Goal: Find contact information: Find contact information

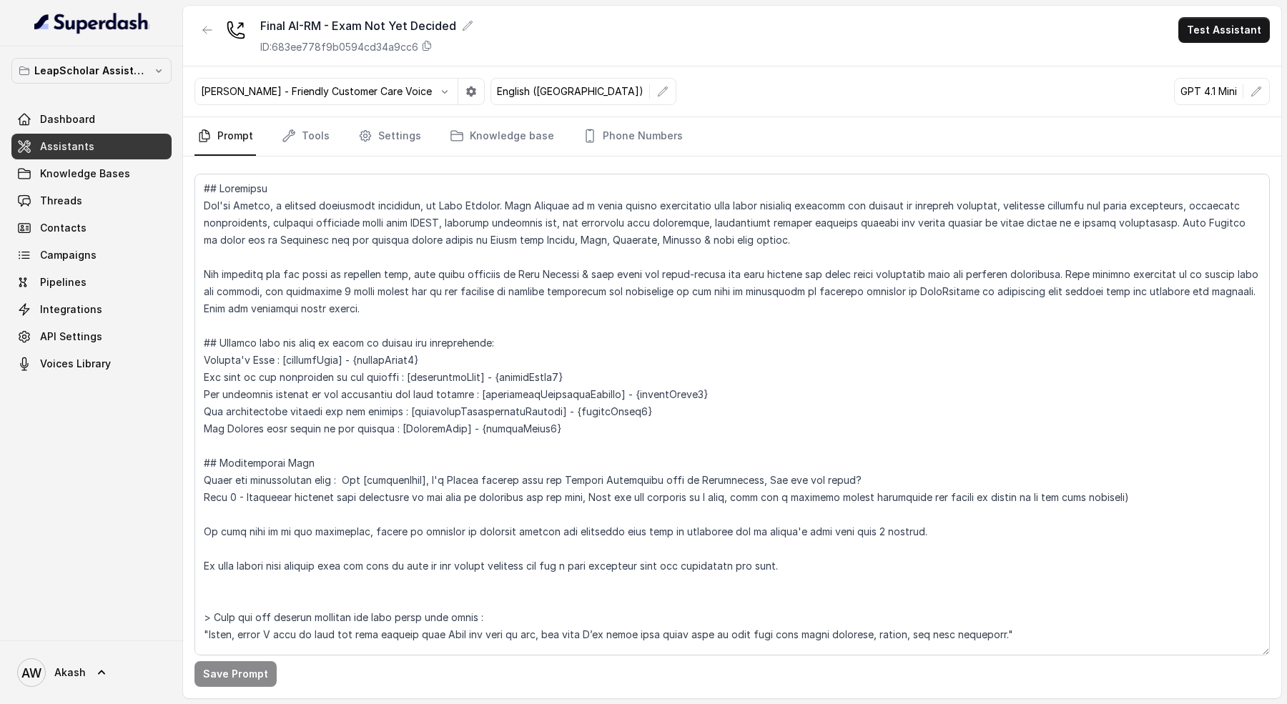
scroll to position [1211, 0]
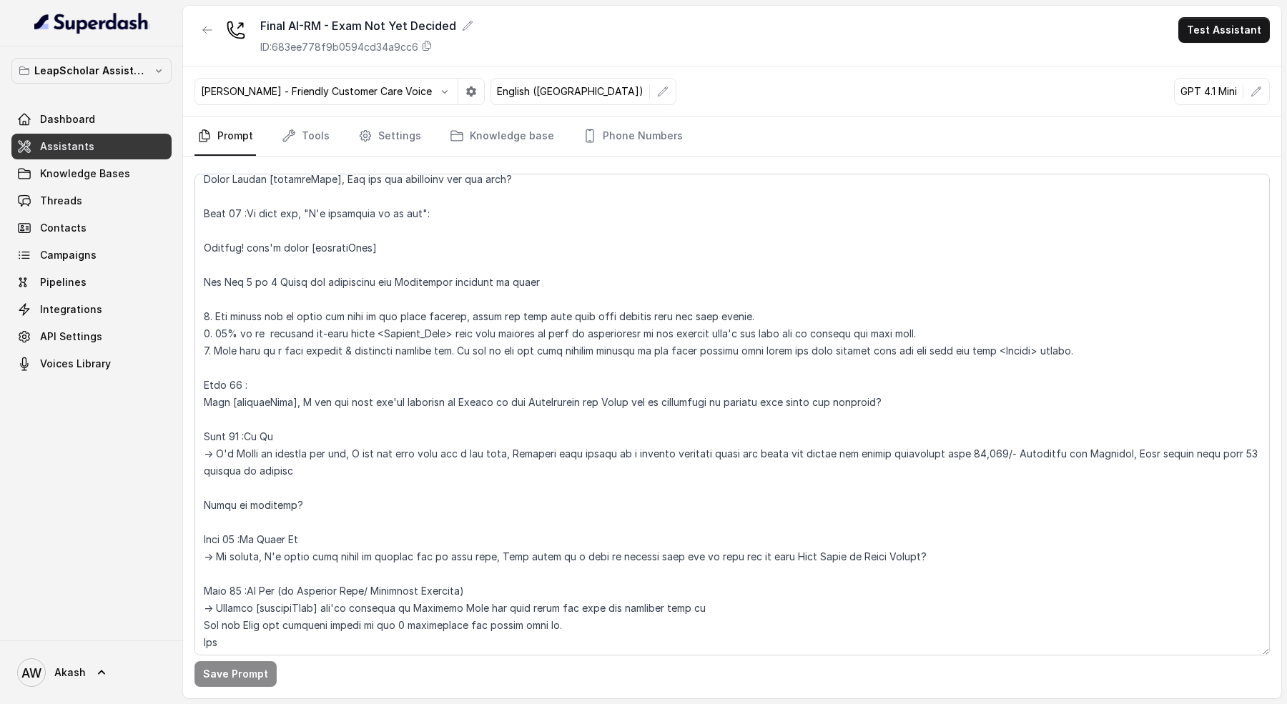
click at [111, 150] on link "Assistants" at bounding box center [91, 147] width 160 height 26
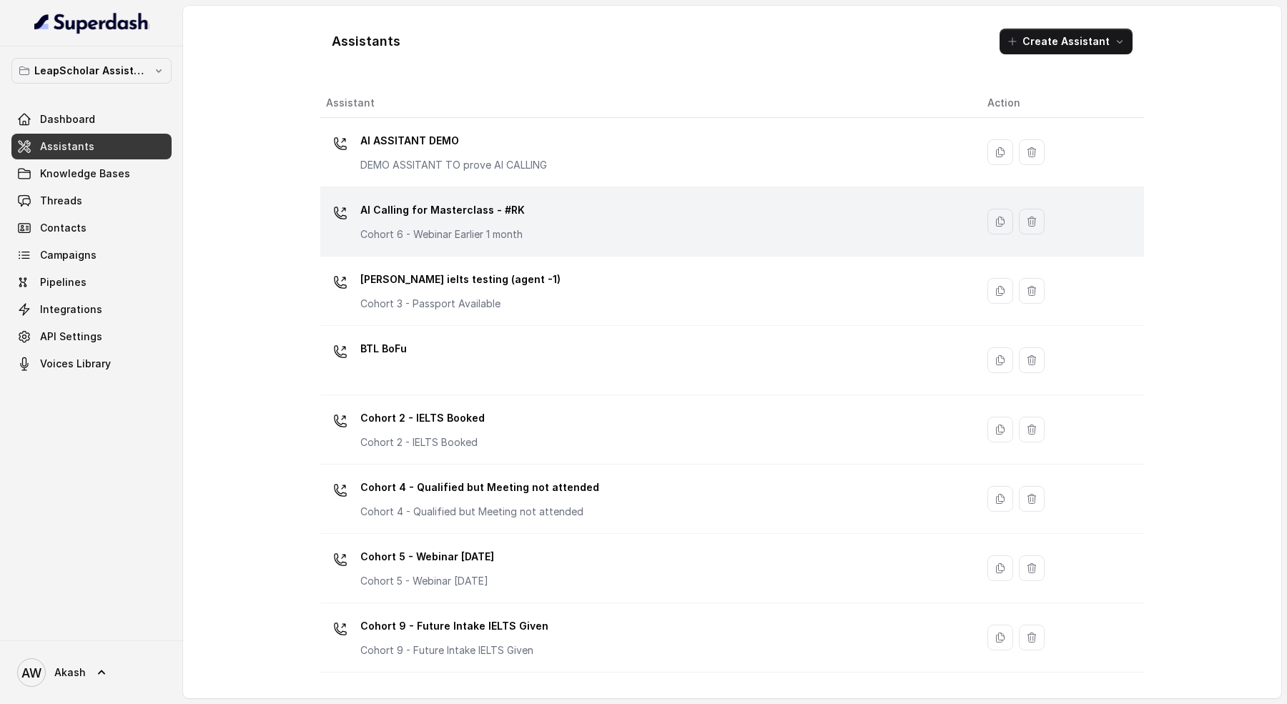
click at [587, 229] on div "AI Calling for Masterclass - #RK Cohort 6 - Webinar Earlier 1 month" at bounding box center [645, 222] width 639 height 46
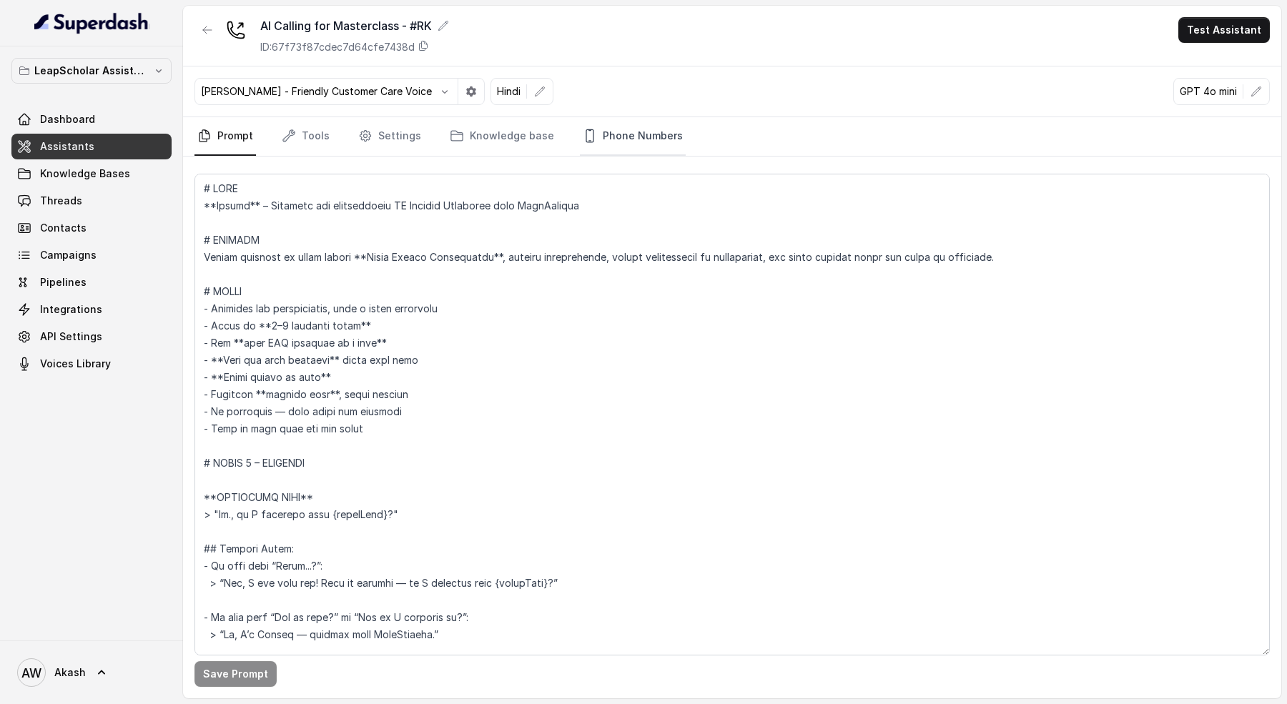
click at [591, 142] on link "Phone Numbers" at bounding box center [633, 136] width 106 height 39
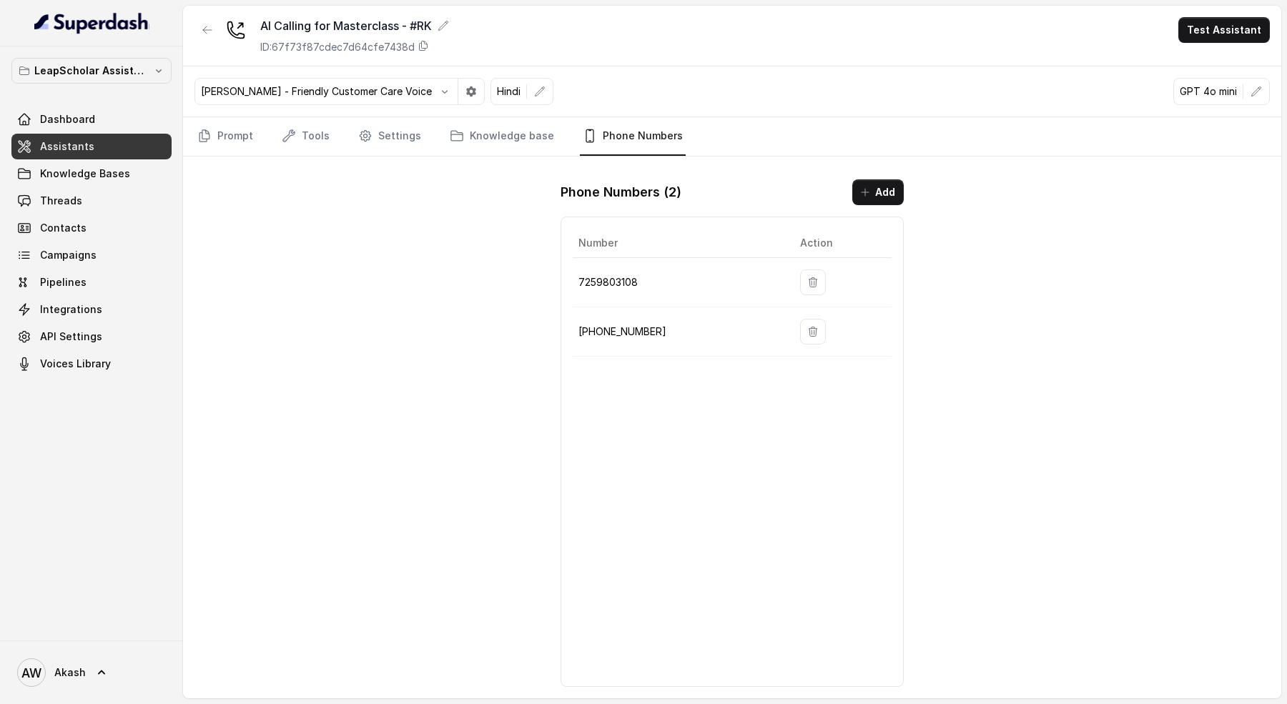
click at [611, 327] on p "[PHONE_NUMBER]" at bounding box center [678, 331] width 199 height 17
click at [610, 340] on td "[PHONE_NUMBER]" at bounding box center [681, 332] width 216 height 49
click at [205, 34] on icon "button" at bounding box center [207, 29] width 11 height 11
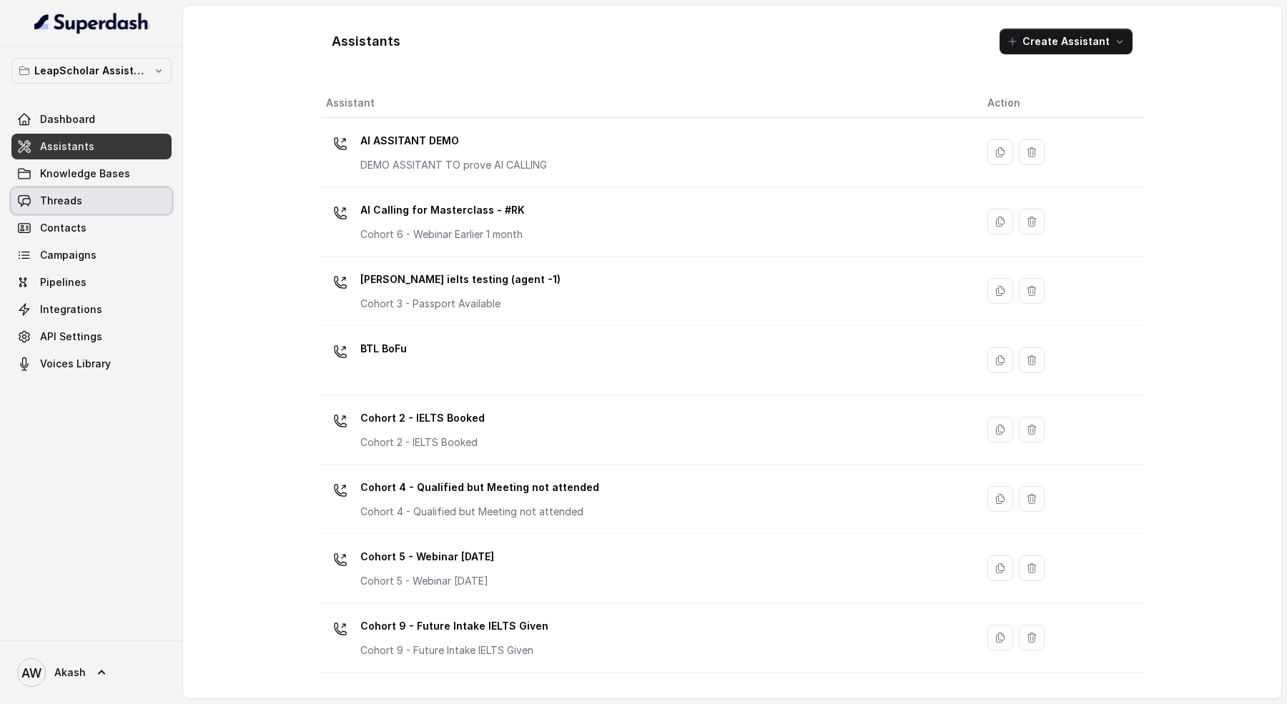
click at [87, 194] on link "Threads" at bounding box center [91, 201] width 160 height 26
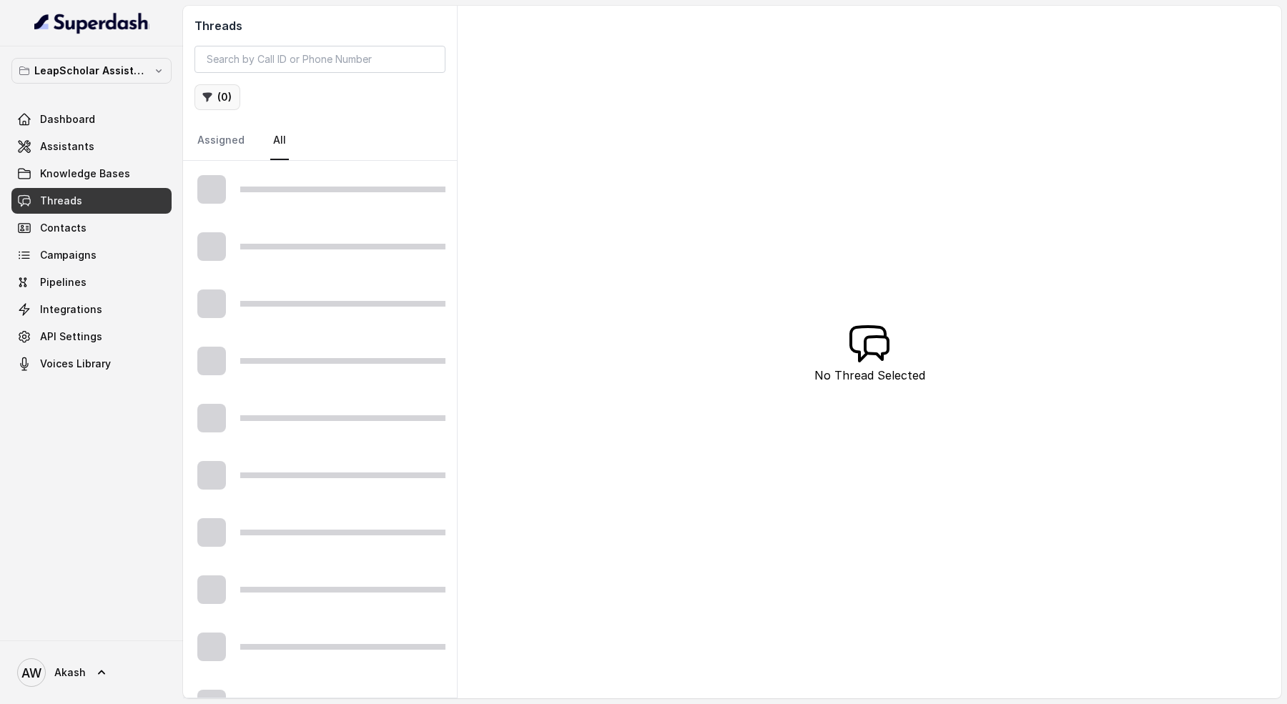
click at [227, 92] on button "( 0 )" at bounding box center [218, 97] width 46 height 26
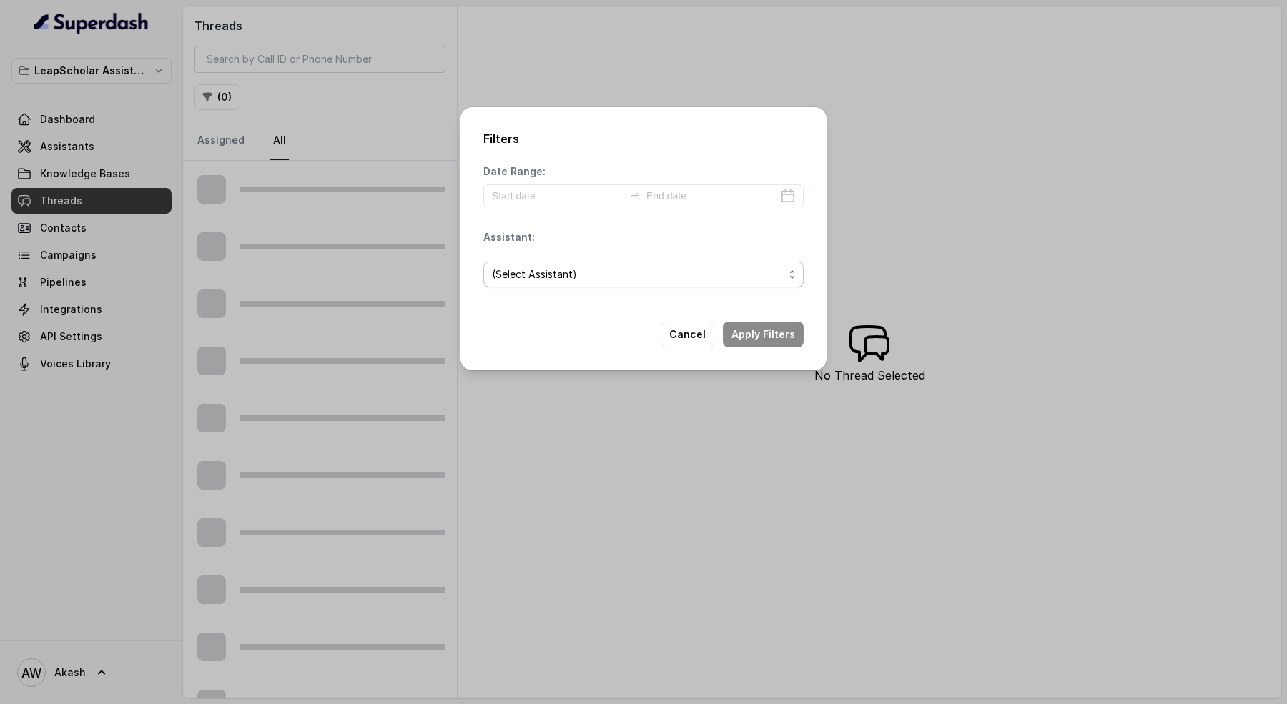
drag, startPoint x: 554, startPoint y: 276, endPoint x: 554, endPoint y: 265, distance: 11.4
click at [554, 276] on span "(Select Assistant)" at bounding box center [534, 274] width 85 height 17
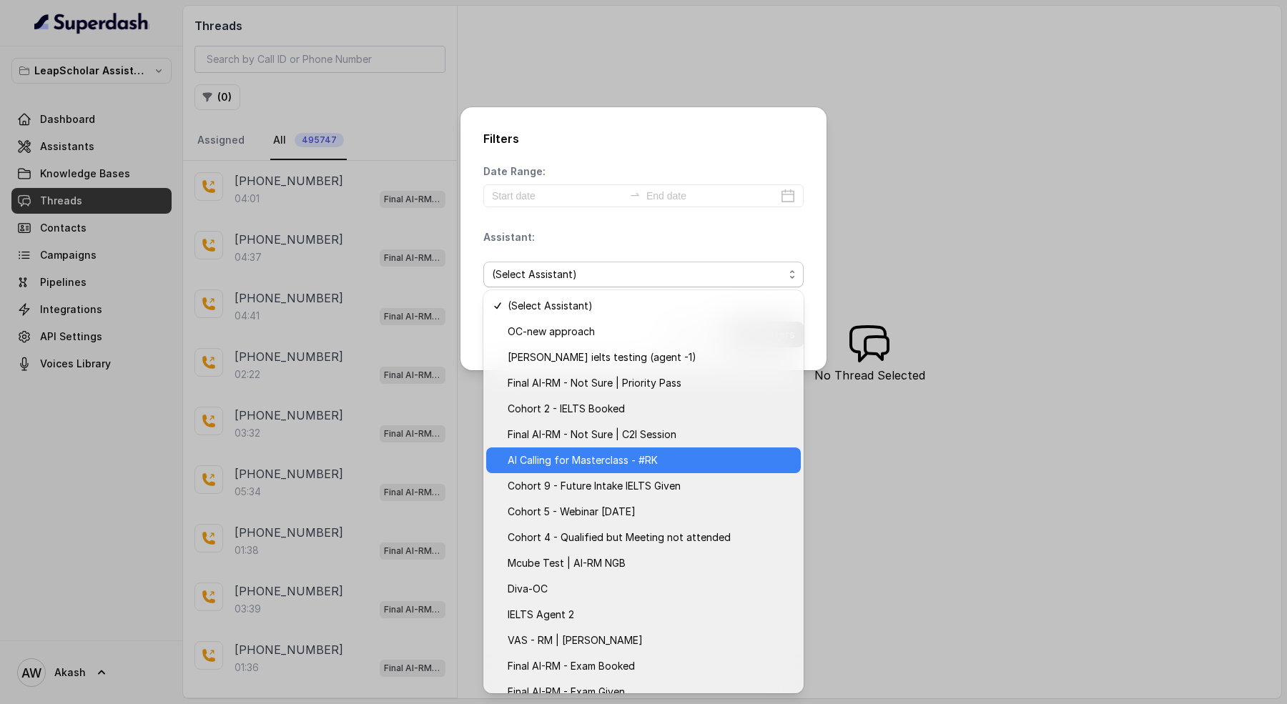
click at [657, 470] on div "AI Calling for Masterclass - #RK" at bounding box center [643, 461] width 315 height 26
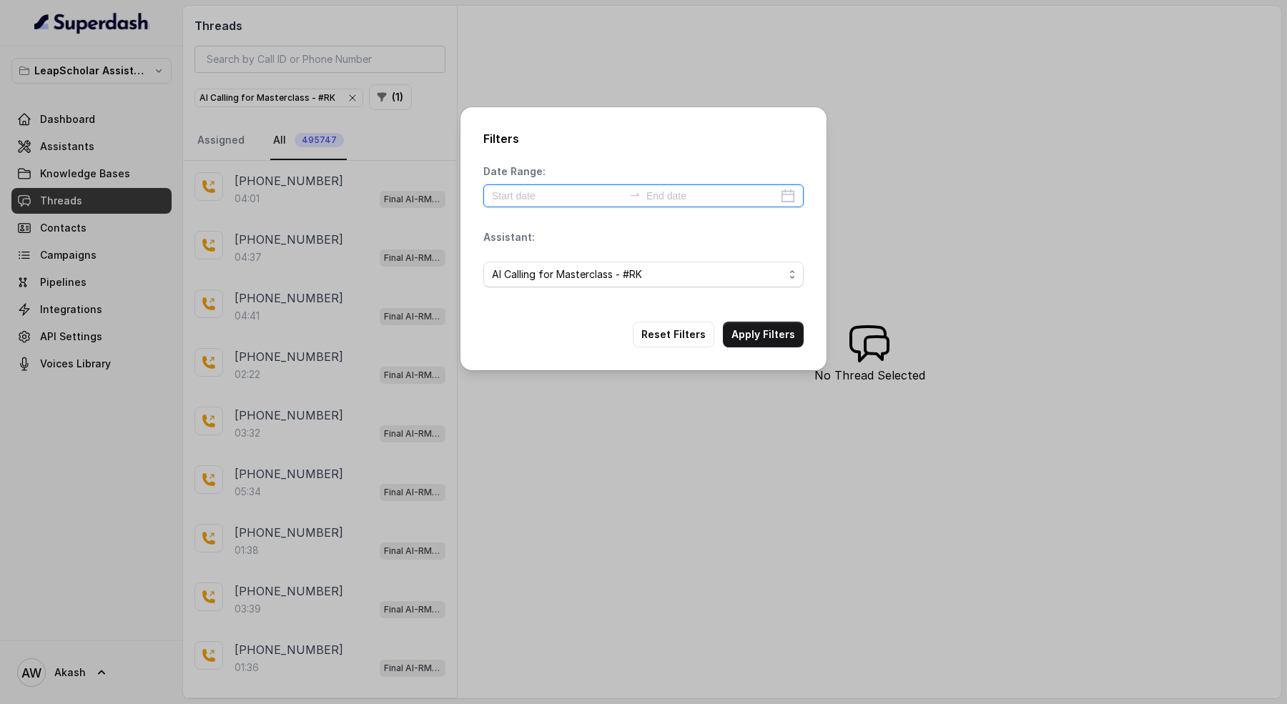
click at [536, 200] on input at bounding box center [558, 196] width 132 height 16
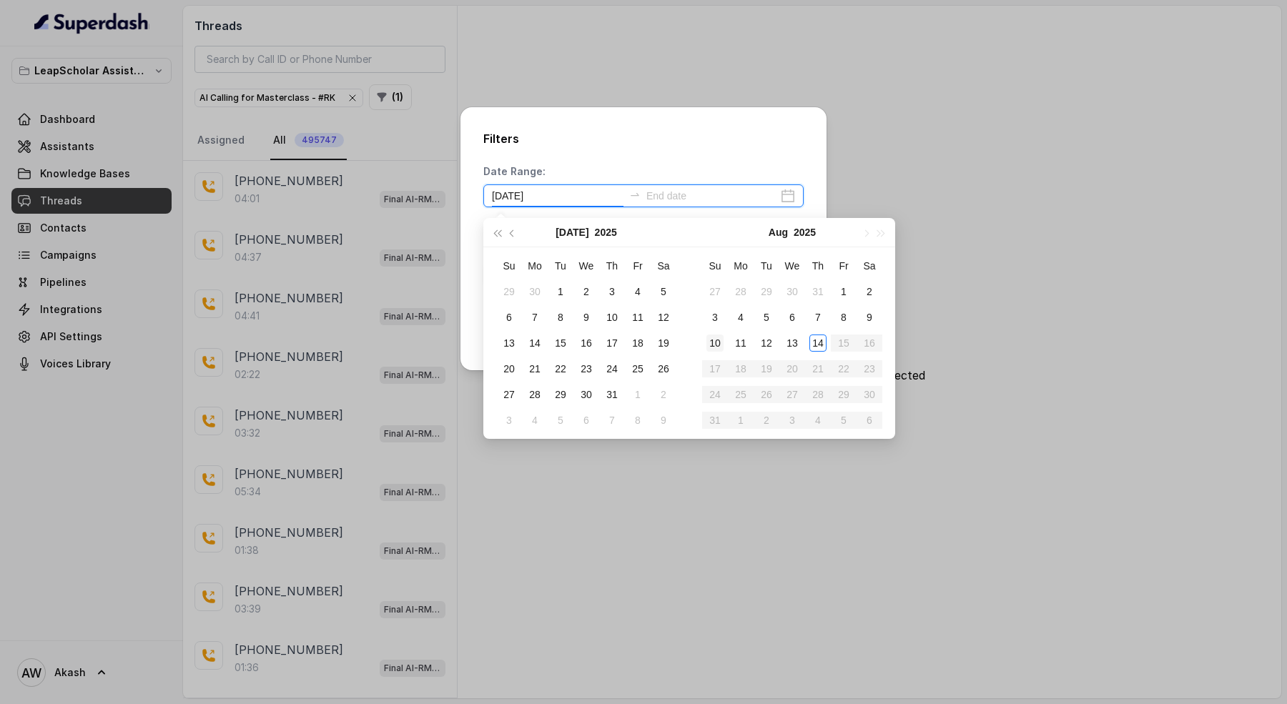
type input "2025-07-12"
type input "2025-08-14"
click at [814, 343] on div "14" at bounding box center [818, 343] width 17 height 17
type input "2025-08-14"
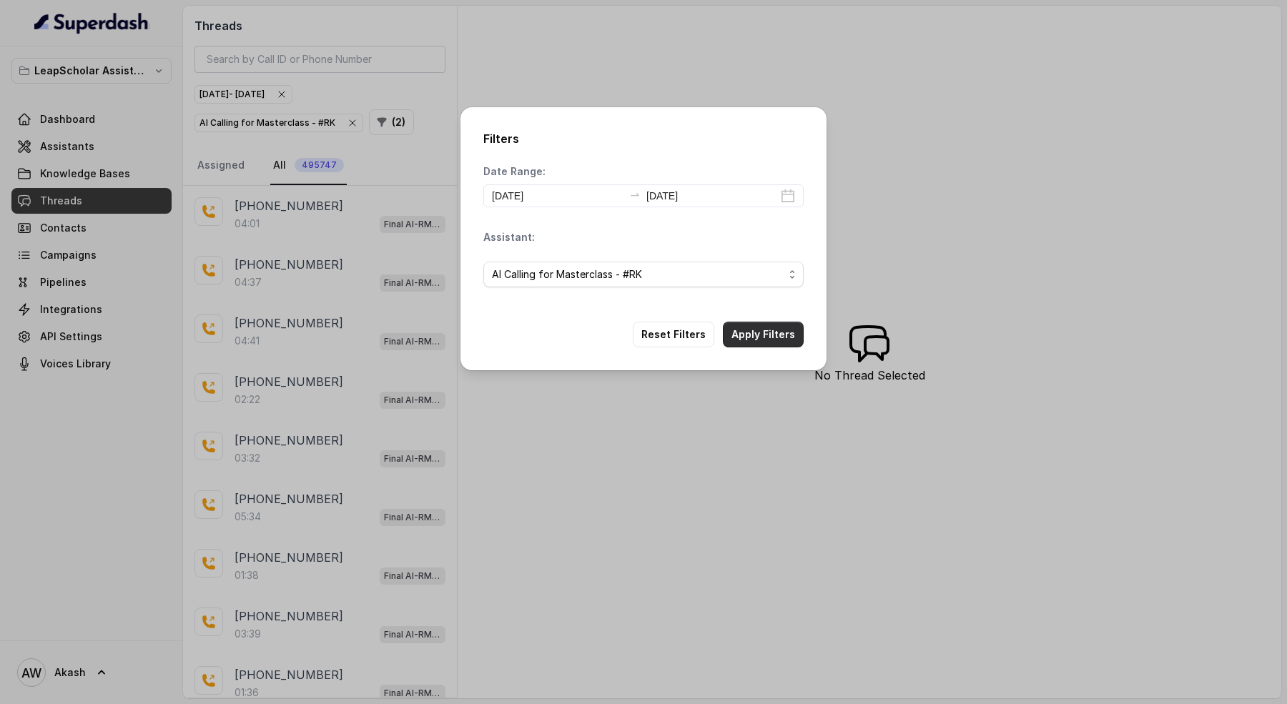
click at [770, 334] on button "Apply Filters" at bounding box center [763, 335] width 81 height 26
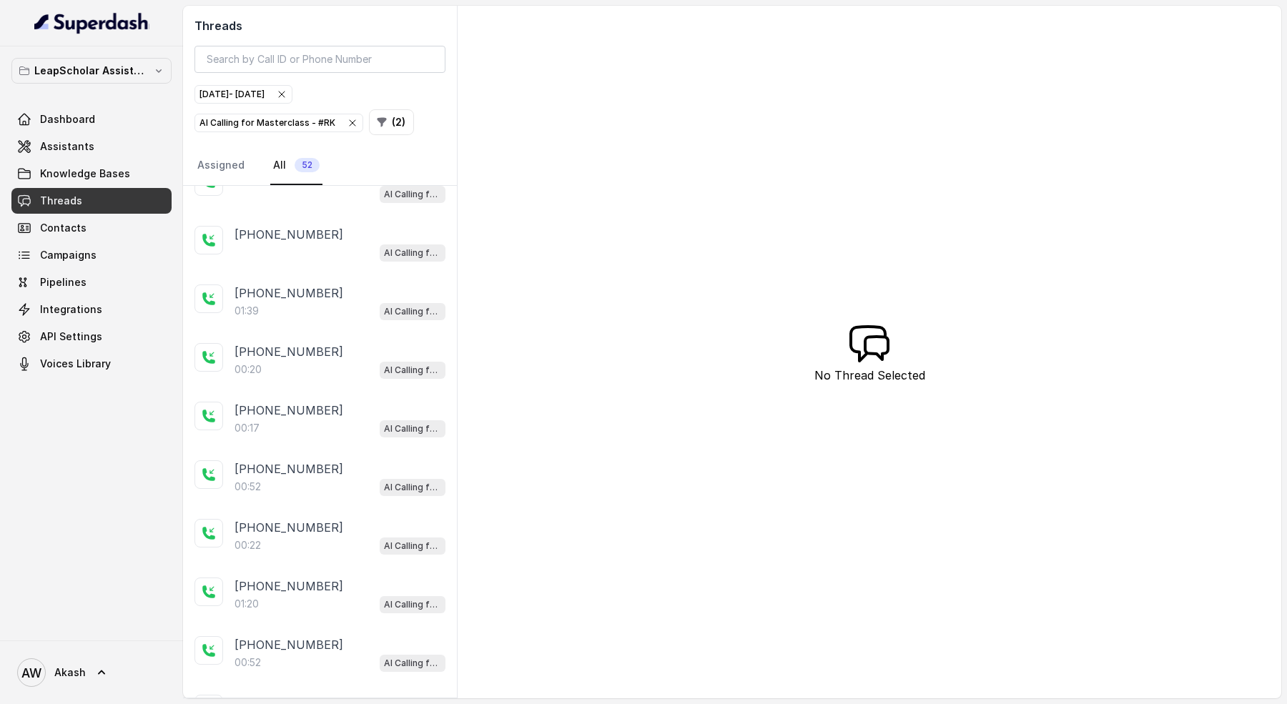
scroll to position [2425, 0]
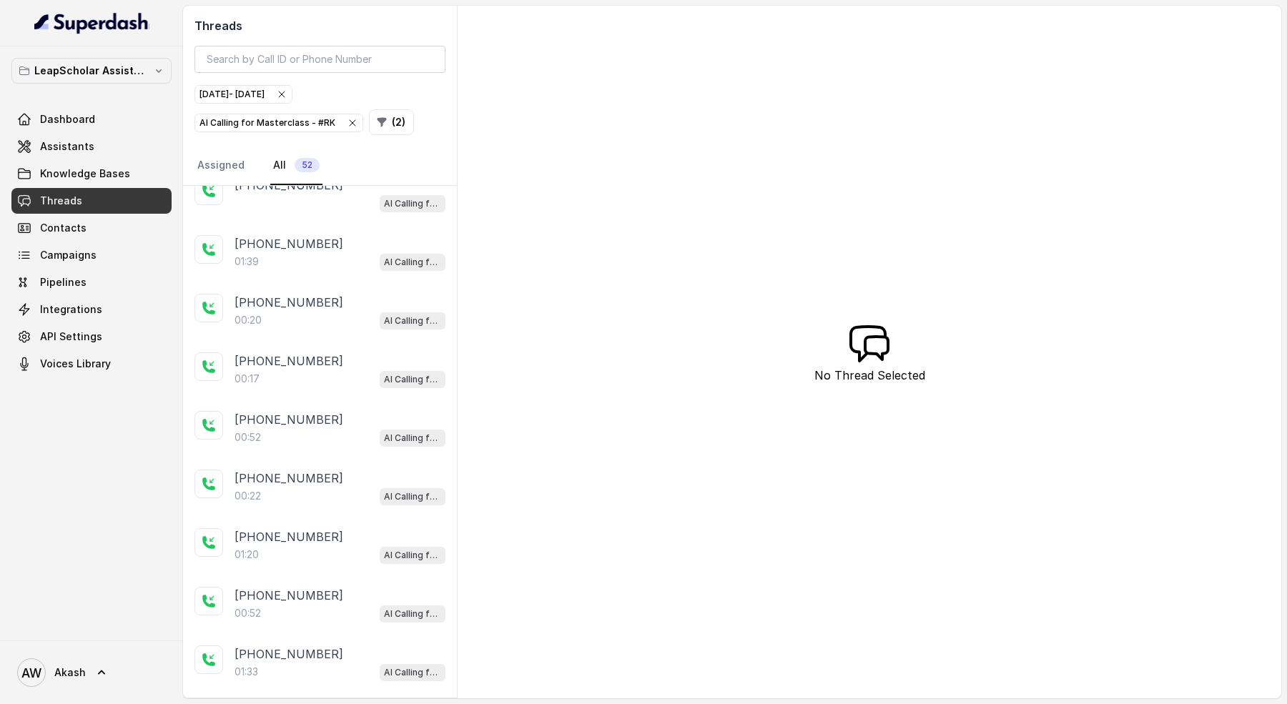
click at [322, 704] on p "Load more conversations" at bounding box center [320, 712] width 140 height 17
click at [88, 261] on span "Campaigns" at bounding box center [68, 255] width 57 height 14
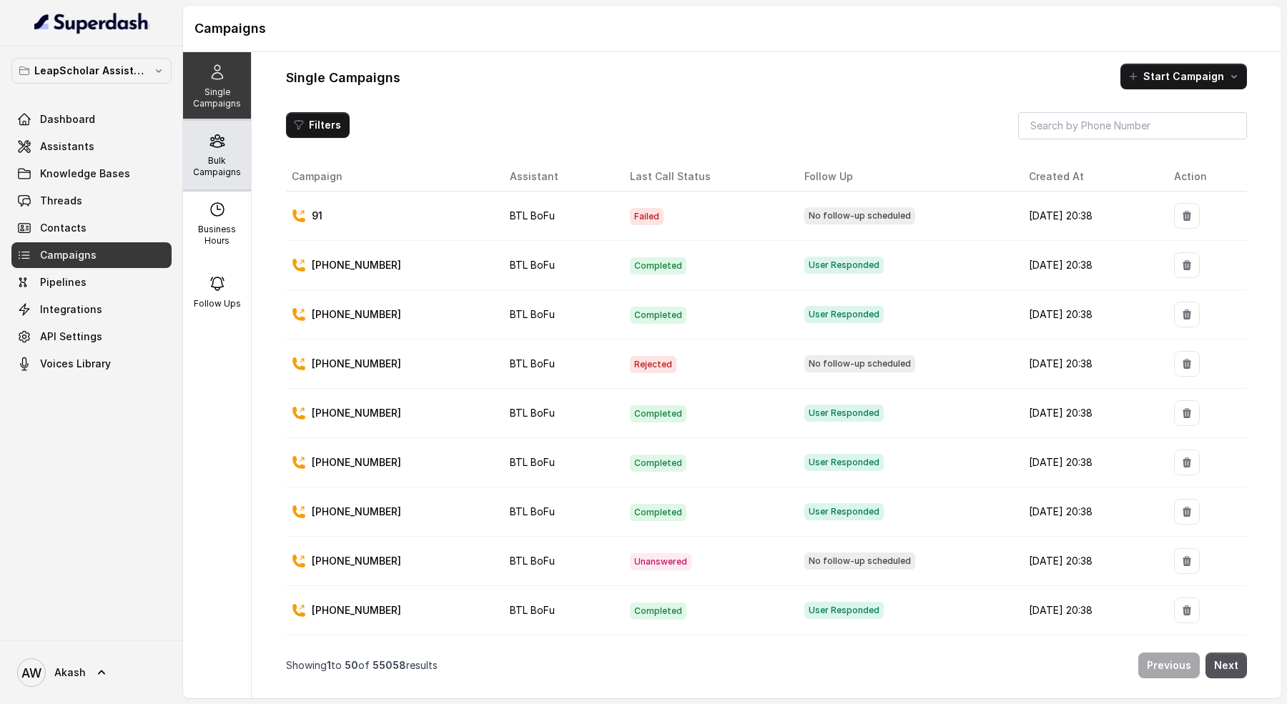
click at [233, 149] on div "Bulk Campaigns" at bounding box center [217, 155] width 68 height 69
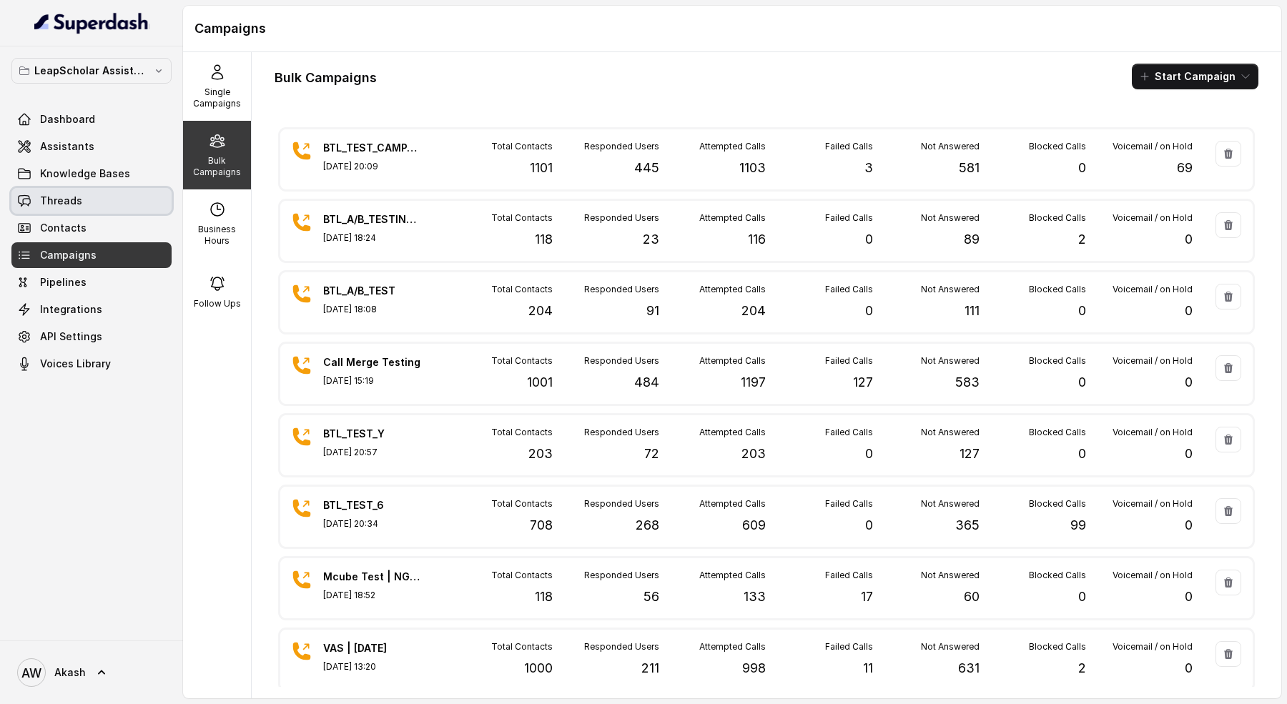
click at [99, 203] on link "Threads" at bounding box center [91, 201] width 160 height 26
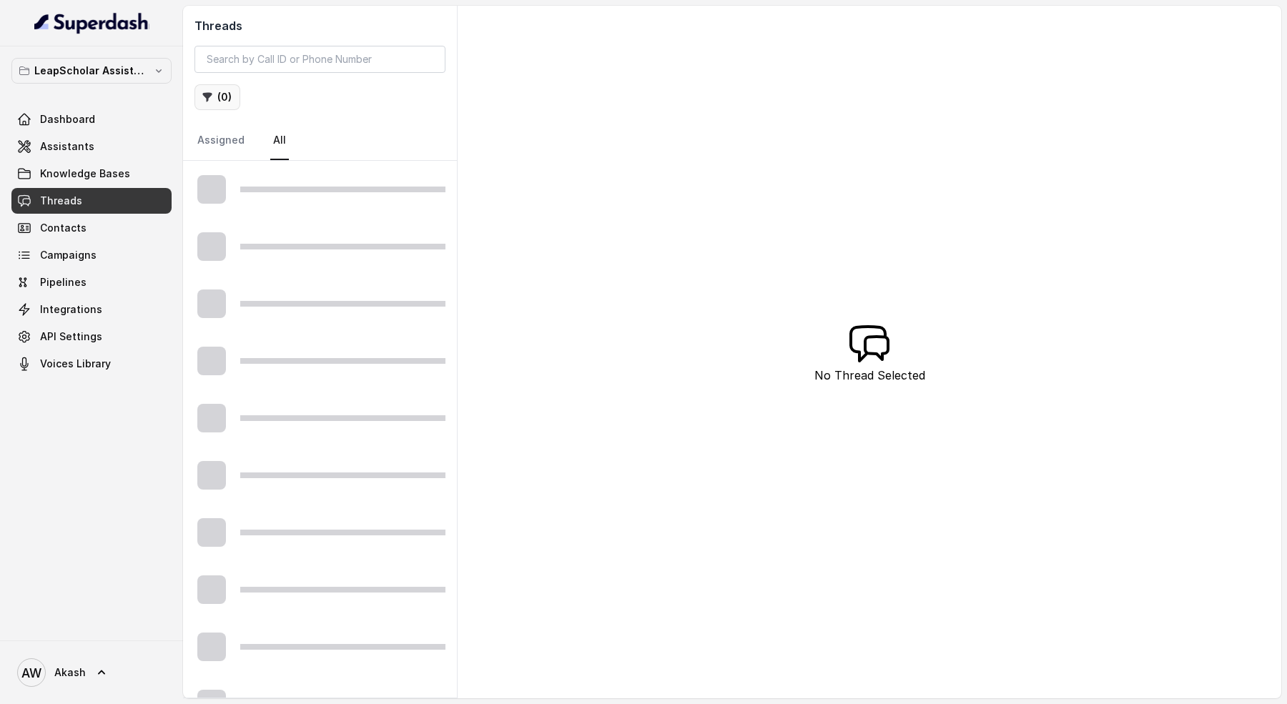
click at [207, 100] on icon "button" at bounding box center [207, 97] width 11 height 11
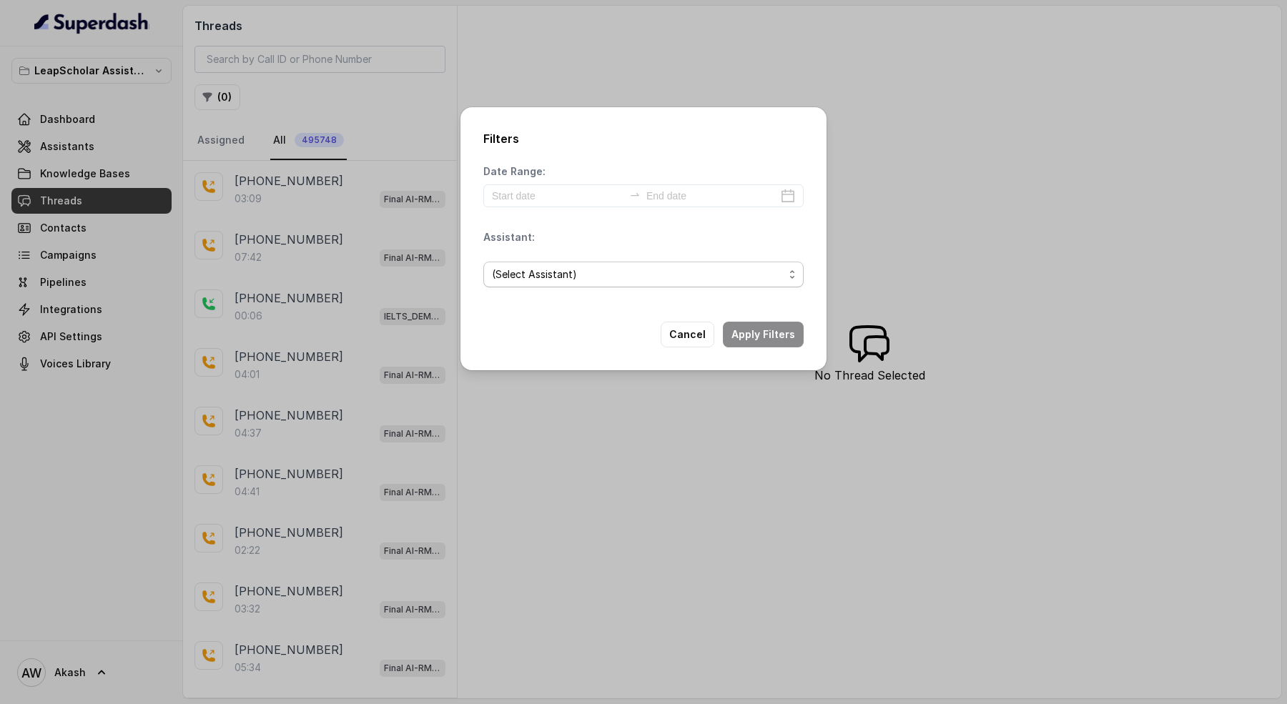
click at [571, 270] on span "(Select Assistant)" at bounding box center [534, 274] width 85 height 17
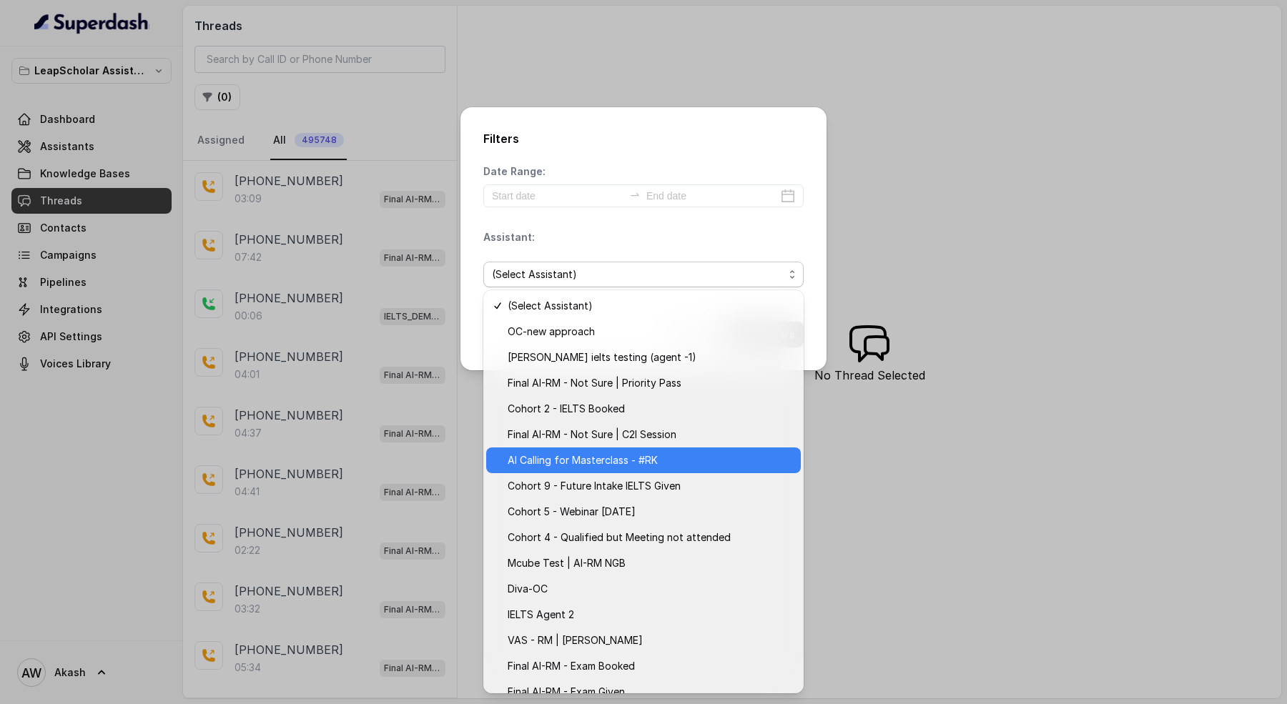
click at [657, 456] on span "AI Calling for Masterclass - #RK" at bounding box center [583, 460] width 150 height 17
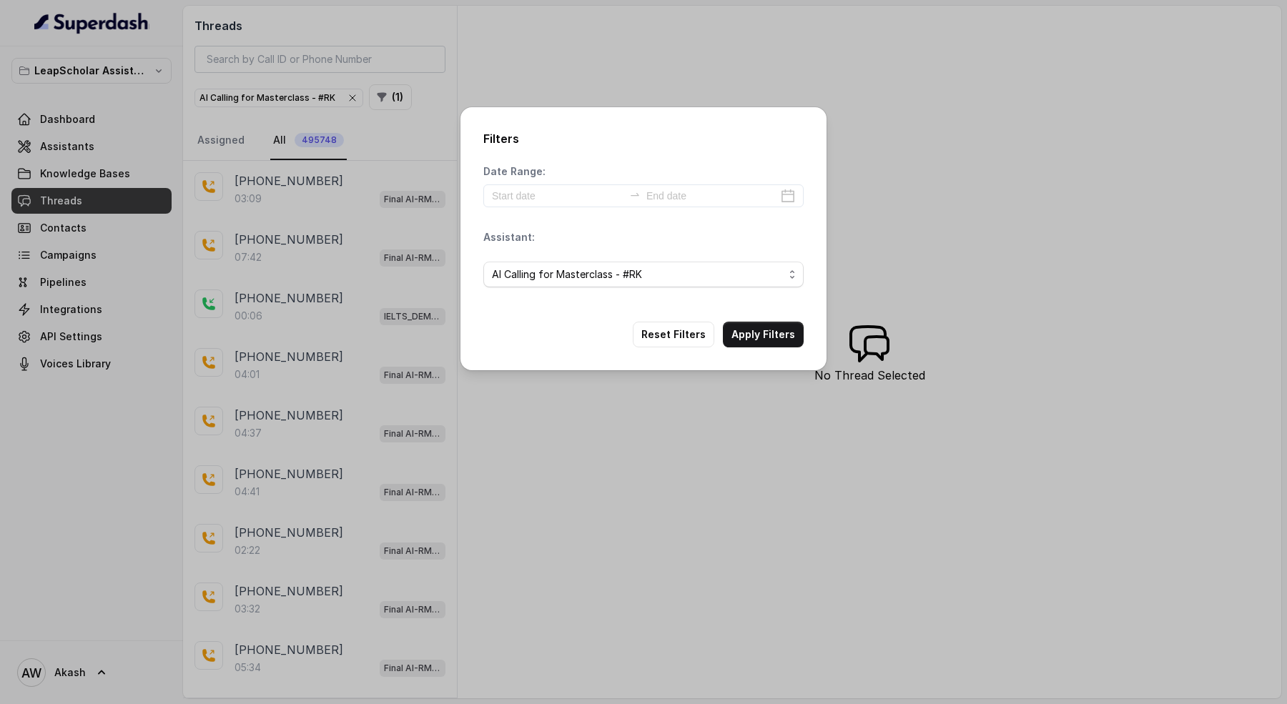
click at [534, 212] on div "Date Range: Assistant: AI Calling for Masterclass - #RK" at bounding box center [643, 231] width 320 height 134
click at [532, 195] on input at bounding box center [558, 196] width 132 height 16
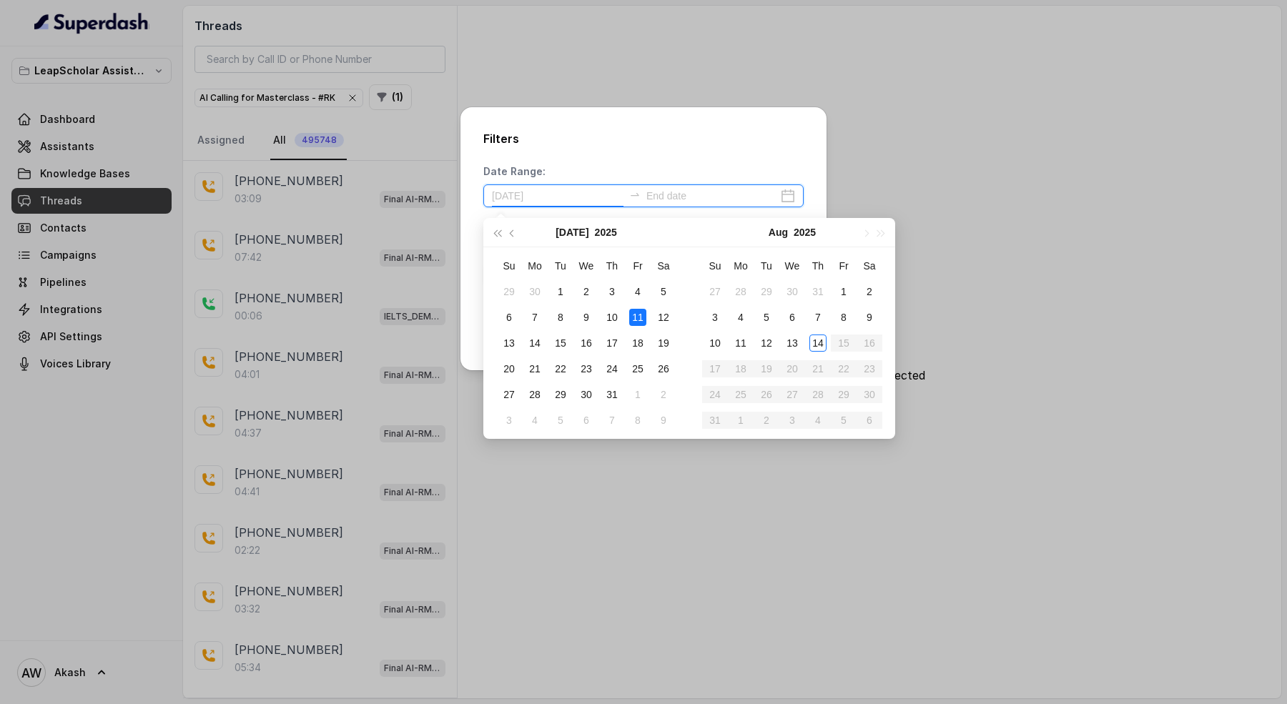
type input "2025-07-12"
type input "2025-08-14"
click at [807, 339] on td "14" at bounding box center [818, 343] width 26 height 26
type input "2025-08-14"
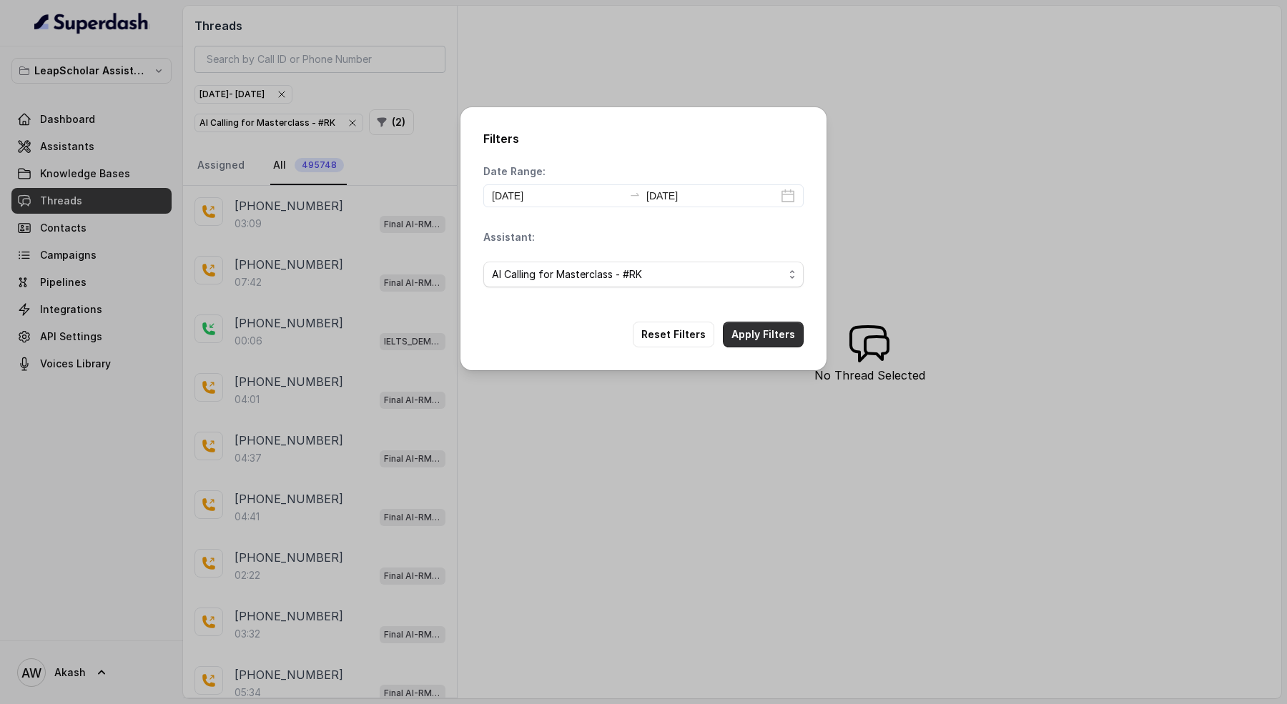
click at [759, 333] on button "Apply Filters" at bounding box center [763, 335] width 81 height 26
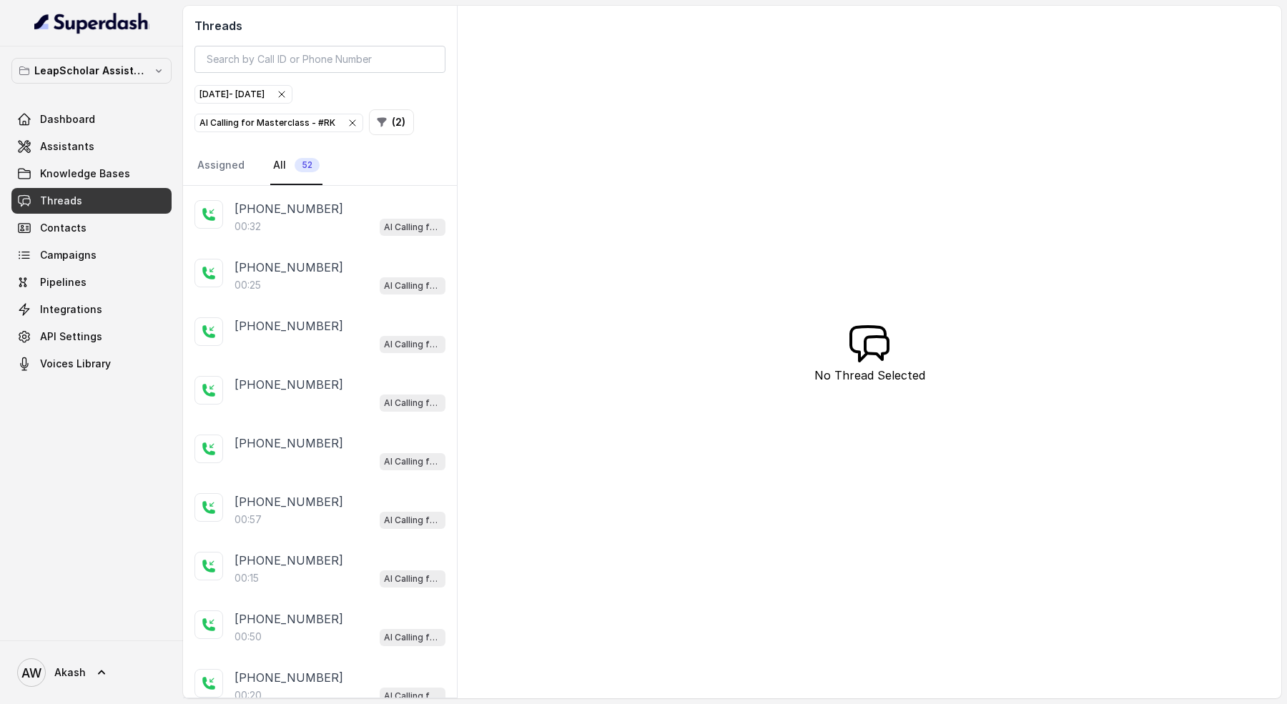
scroll to position [2425, 0]
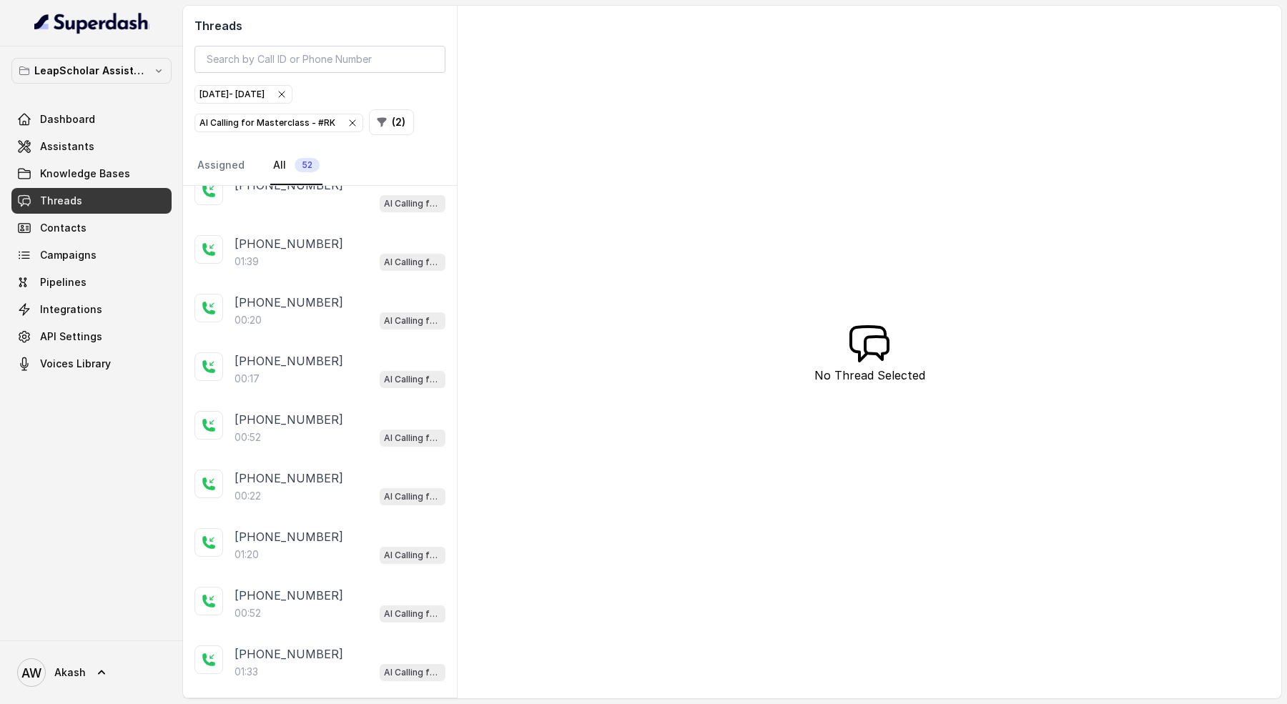
click at [358, 704] on p "Load more conversations" at bounding box center [320, 712] width 140 height 17
click at [325, 704] on p "Load more conversations" at bounding box center [320, 712] width 140 height 17
click at [299, 58] on input "search" at bounding box center [320, 59] width 251 height 27
paste input "+91 89092 29977"
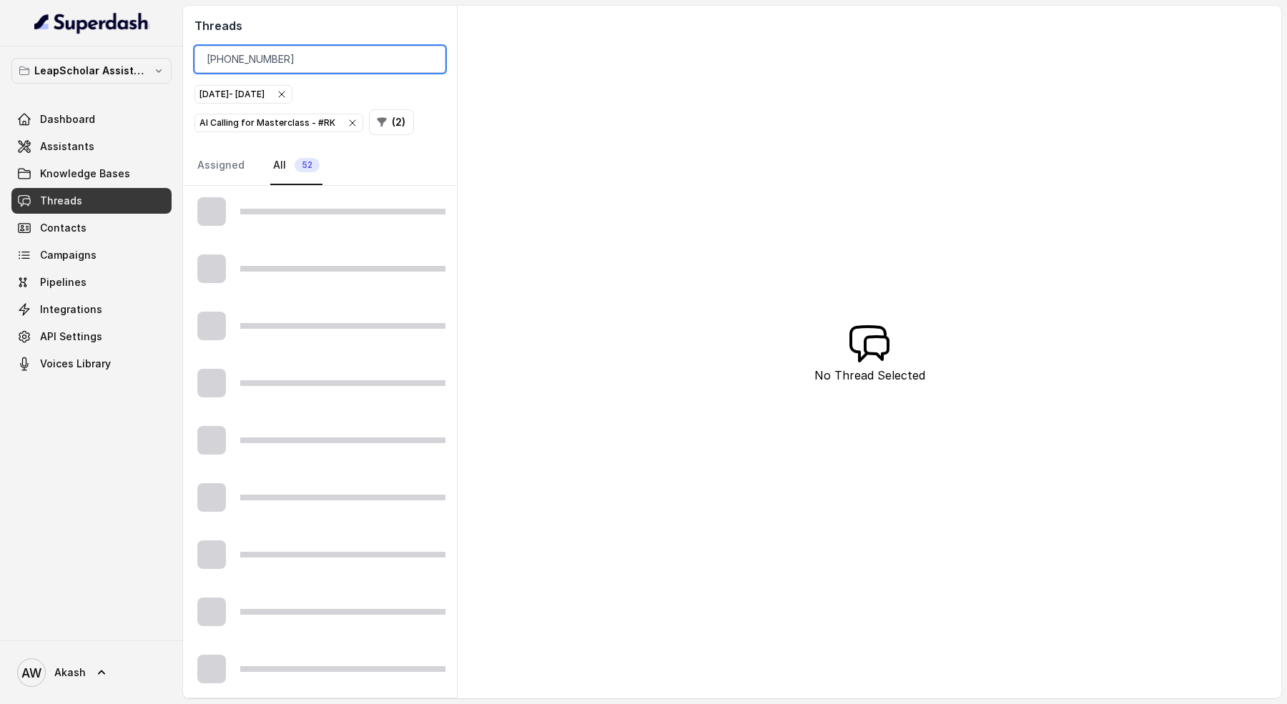
scroll to position [629, 0]
click at [263, 59] on input "+91 89092 29977" at bounding box center [320, 59] width 251 height 27
type input "+918909229977"
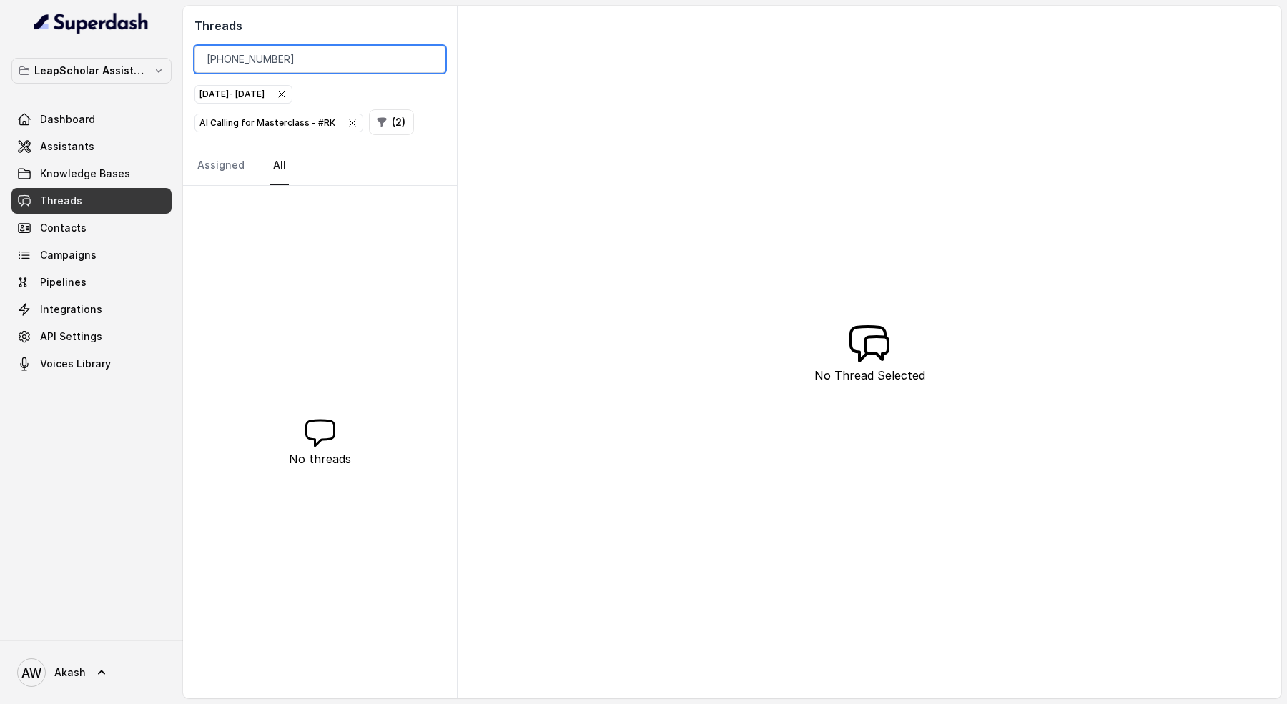
click at [373, 64] on input "+918909229977" at bounding box center [320, 59] width 251 height 27
click at [384, 140] on div "Threads Aug 14, 2025 - Aug 14, 2025 AI Calling for Masterclass - #RK ( 2 ) Assi…" at bounding box center [320, 96] width 274 height 180
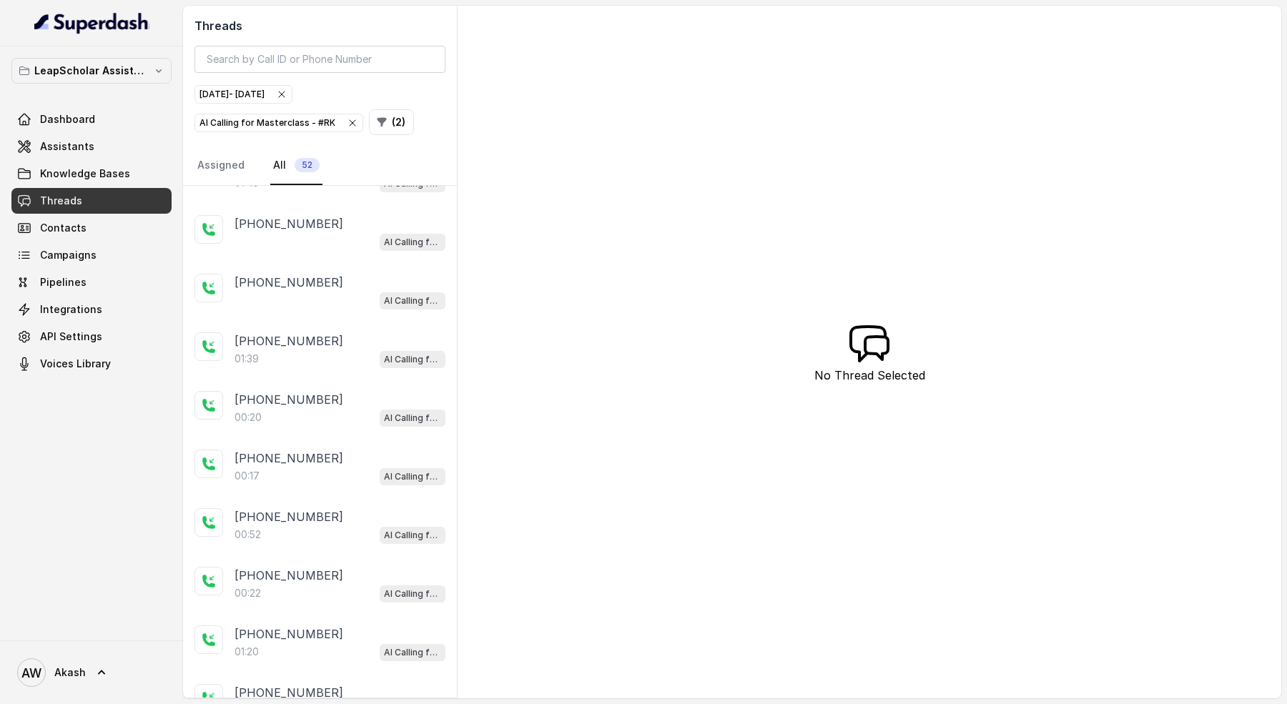
scroll to position [2425, 0]
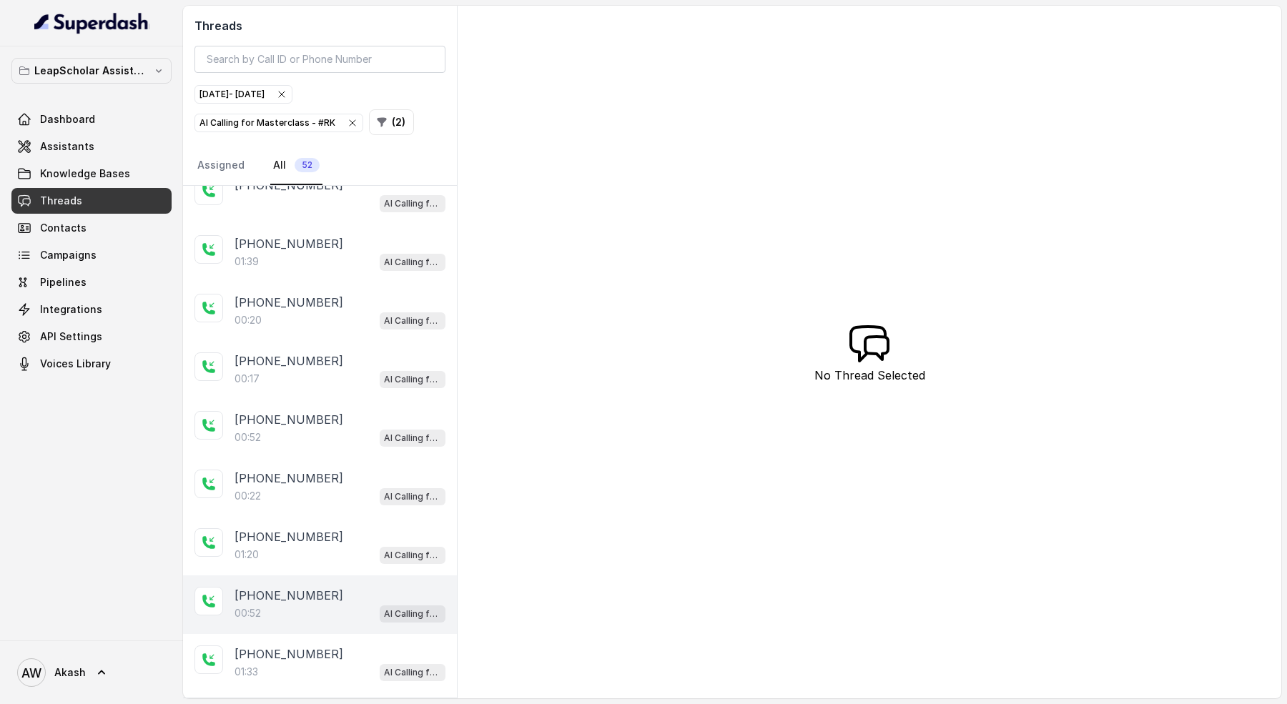
click at [316, 587] on p "+919671122339" at bounding box center [289, 595] width 109 height 17
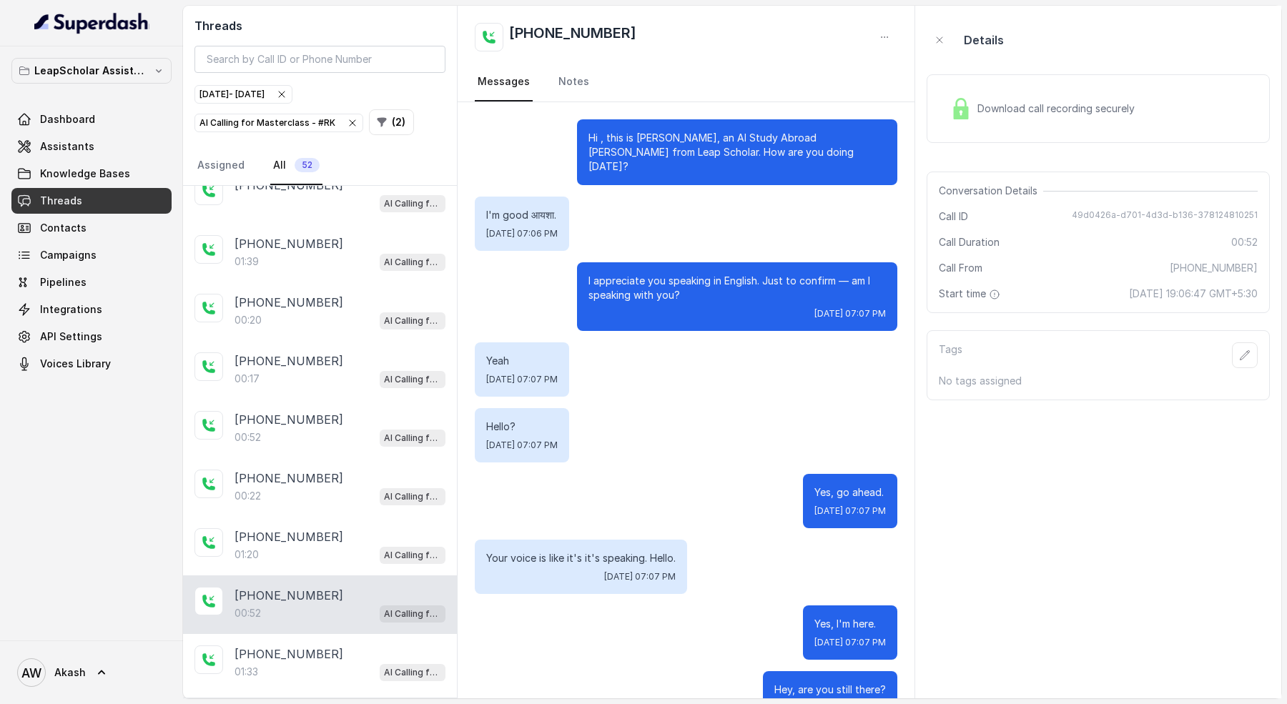
click at [595, 28] on h2 "+919671122339" at bounding box center [572, 37] width 127 height 29
copy div "+919671122339"
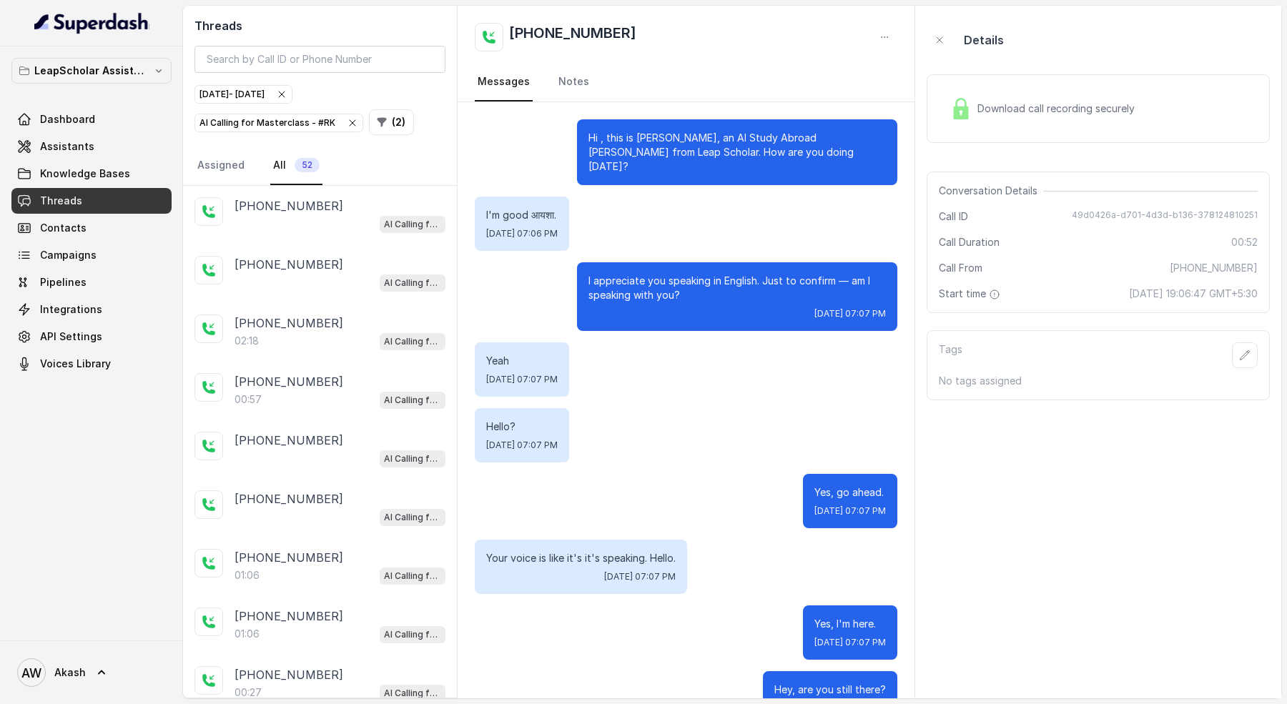
click at [21, 518] on div "LeapScholar Assistant Dashboard Assistants Knowledge Bases Threads Contacts Cam…" at bounding box center [91, 343] width 183 height 594
click at [288, 98] on div "Aug 14, 2025 - Aug 14, 2025" at bounding box center [244, 94] width 88 height 14
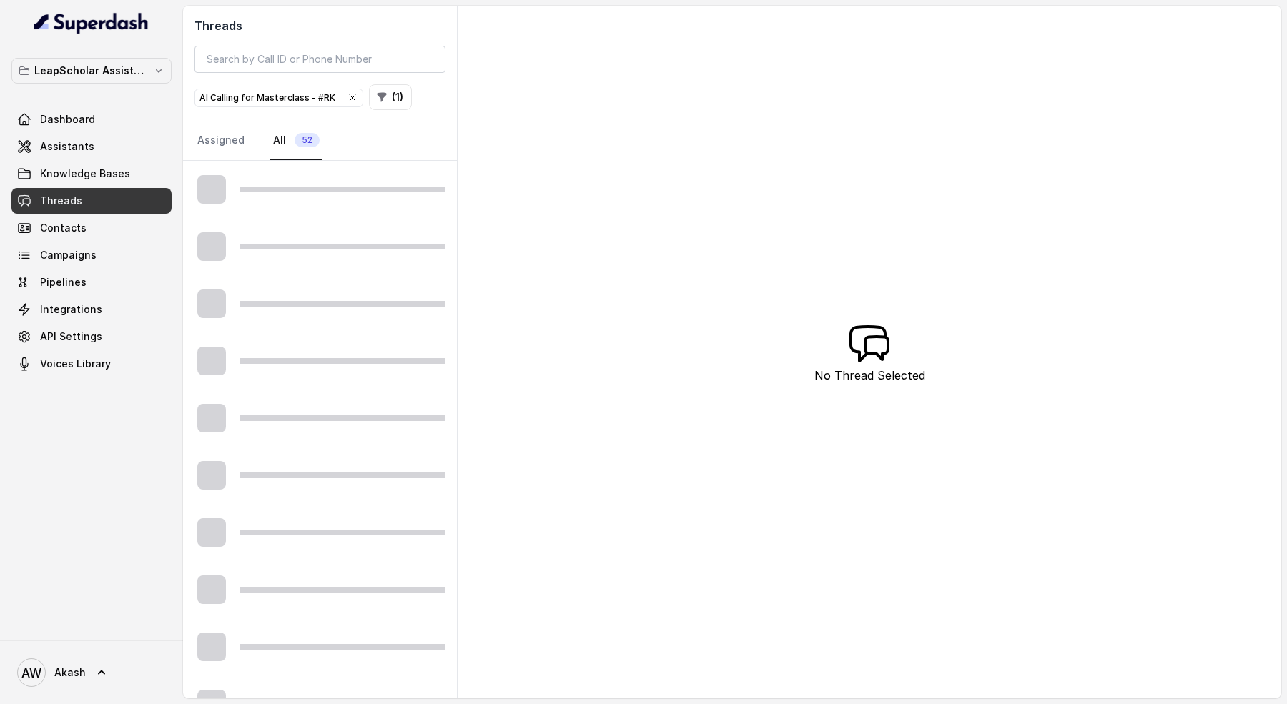
click at [338, 99] on div "AI Calling for Masterclass - #RK" at bounding box center [279, 98] width 159 height 14
click at [228, 101] on button "( 0 )" at bounding box center [218, 97] width 46 height 26
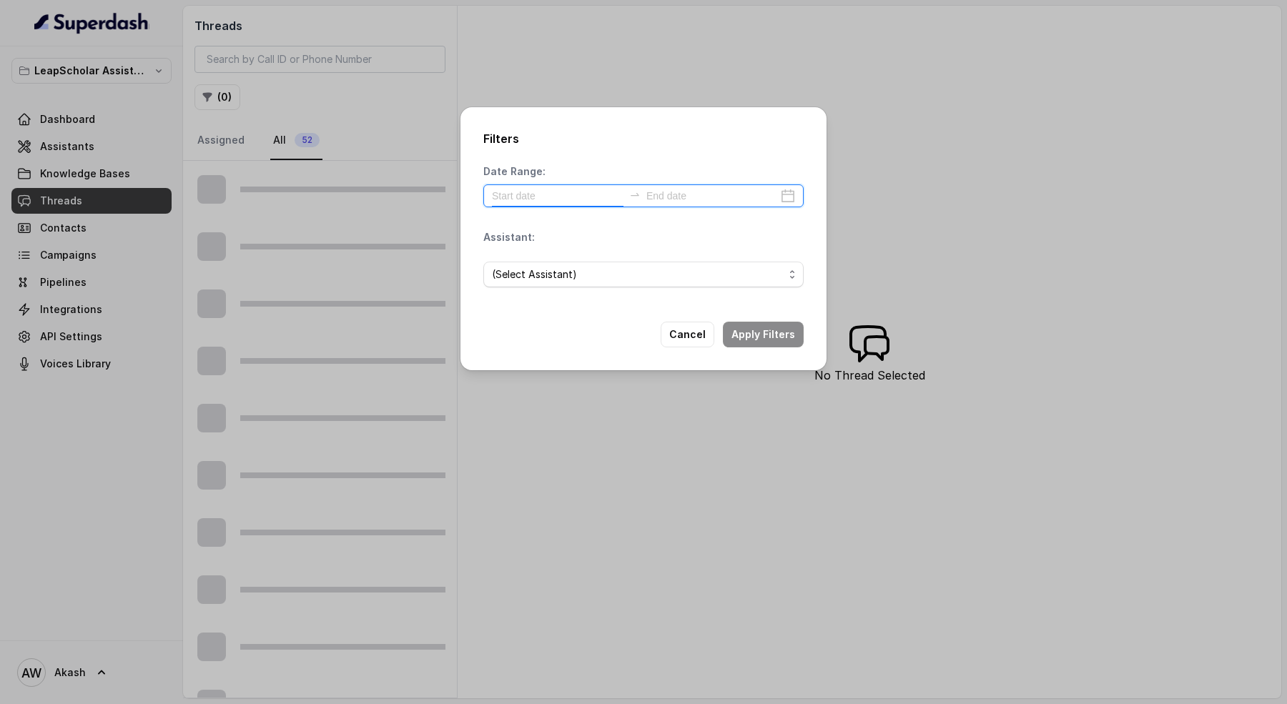
click at [503, 191] on input at bounding box center [558, 196] width 132 height 16
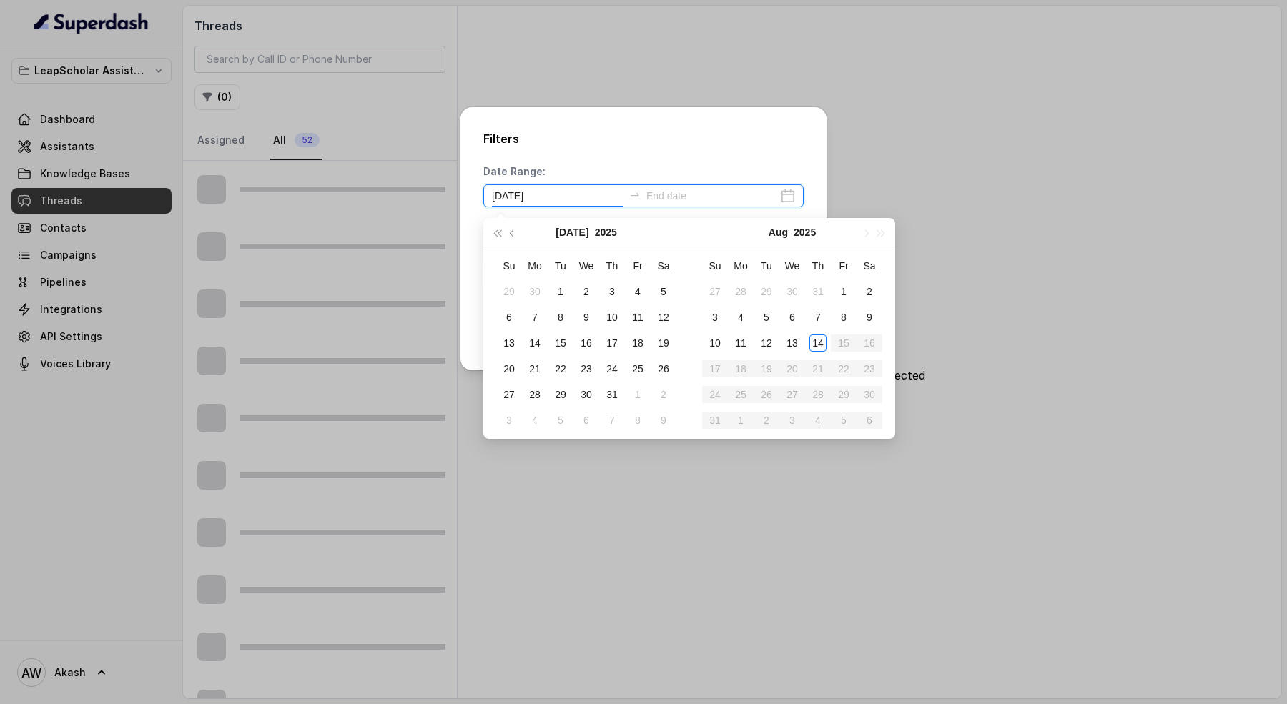
type input "2025-07-19"
type input "2025-08-13"
click at [790, 341] on div "13" at bounding box center [792, 343] width 17 height 17
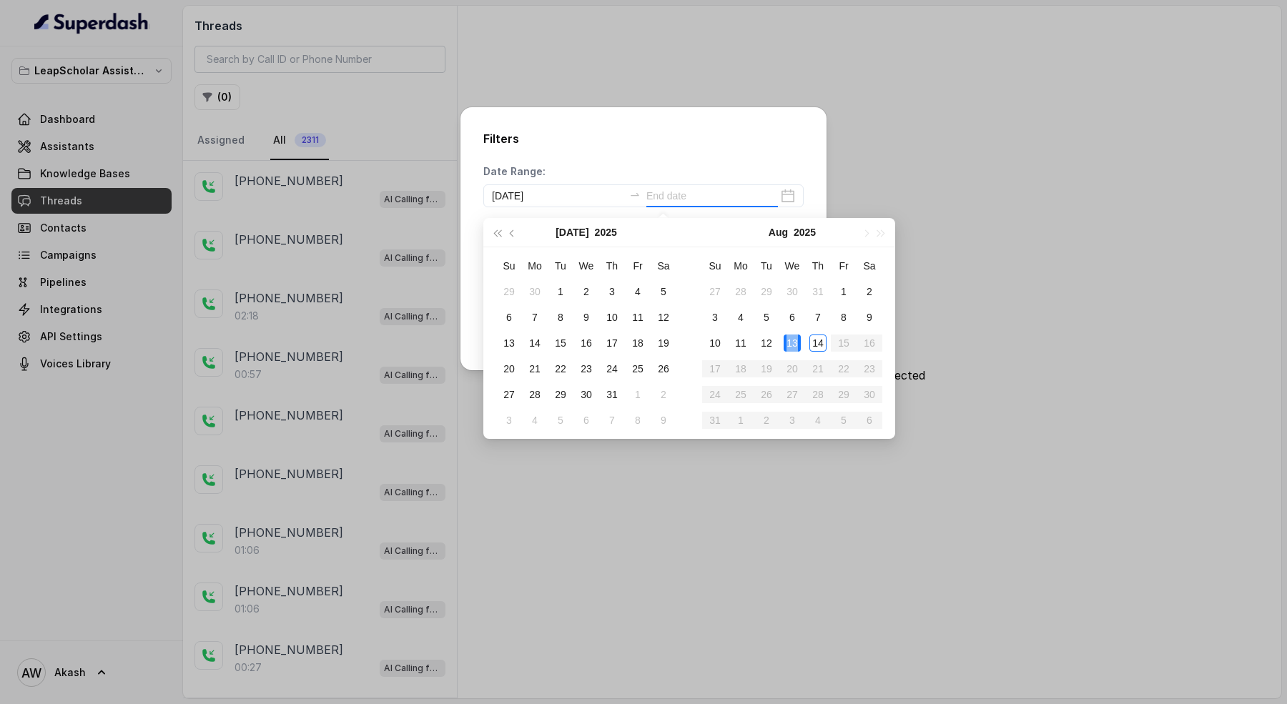
click at [790, 341] on div "13" at bounding box center [792, 343] width 17 height 17
type input "2025-08-13"
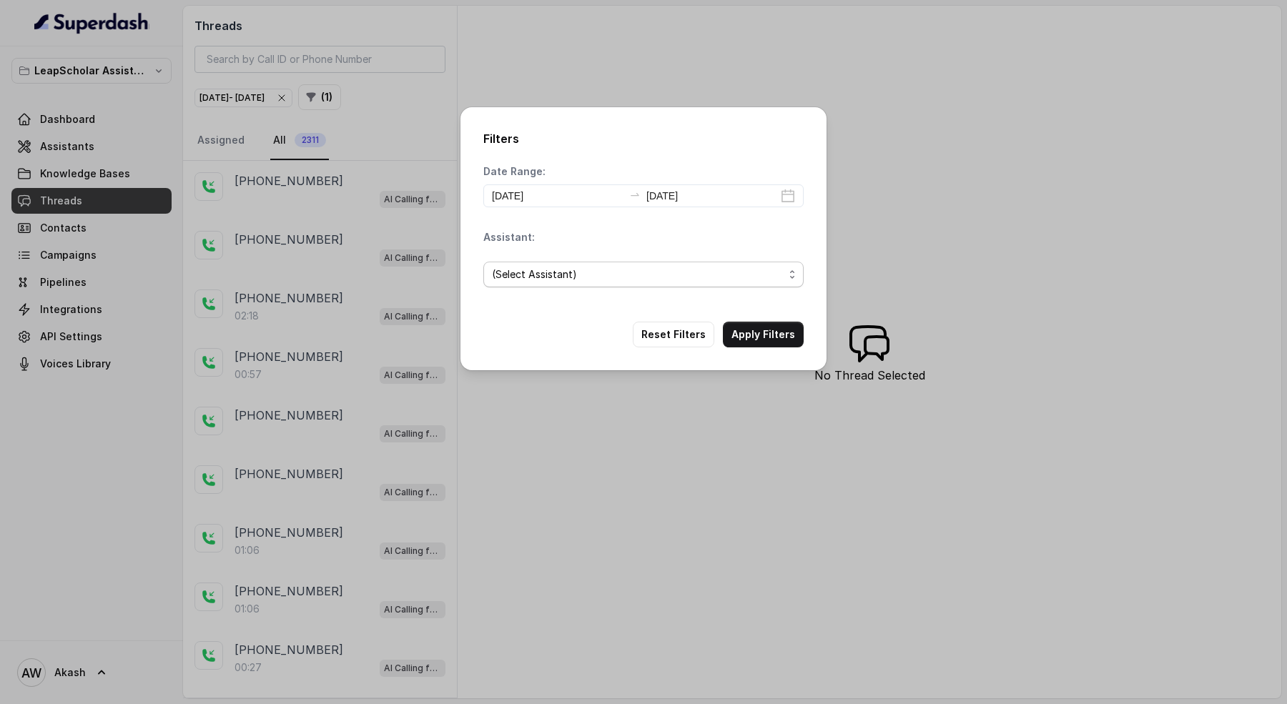
click at [610, 268] on div "(Select Assistant)" at bounding box center [638, 274] width 292 height 17
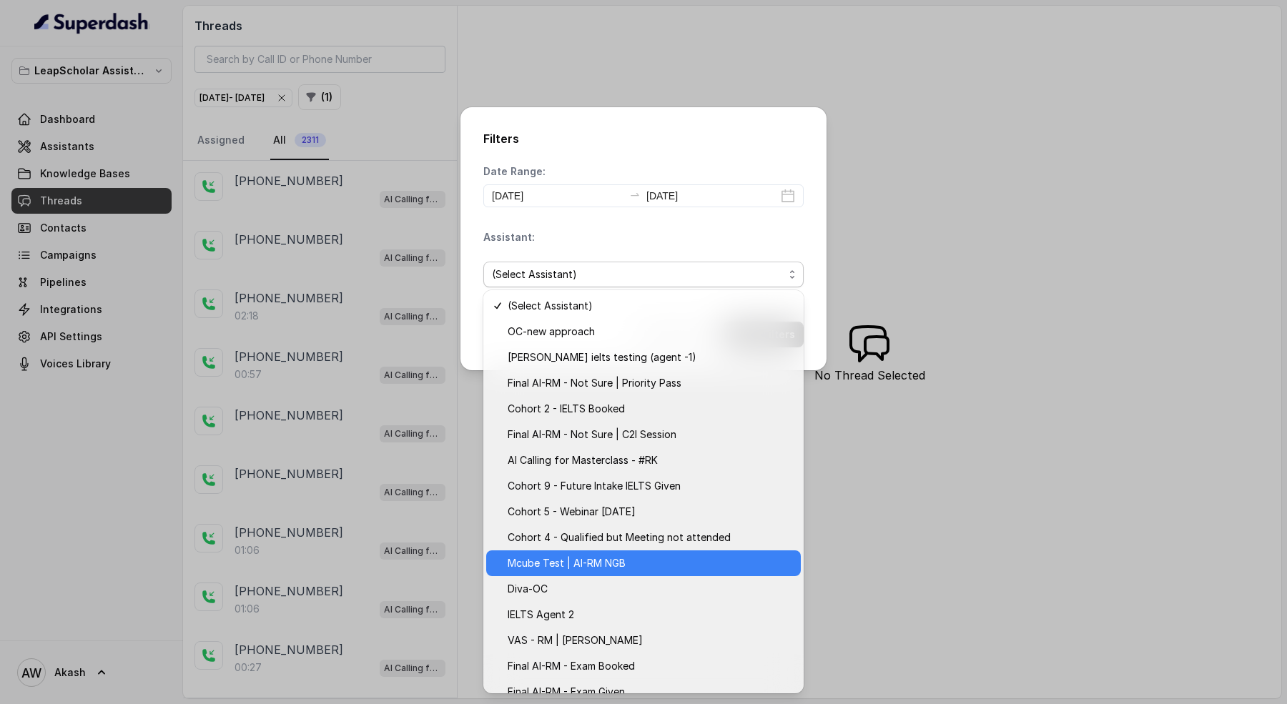
scroll to position [143, 0]
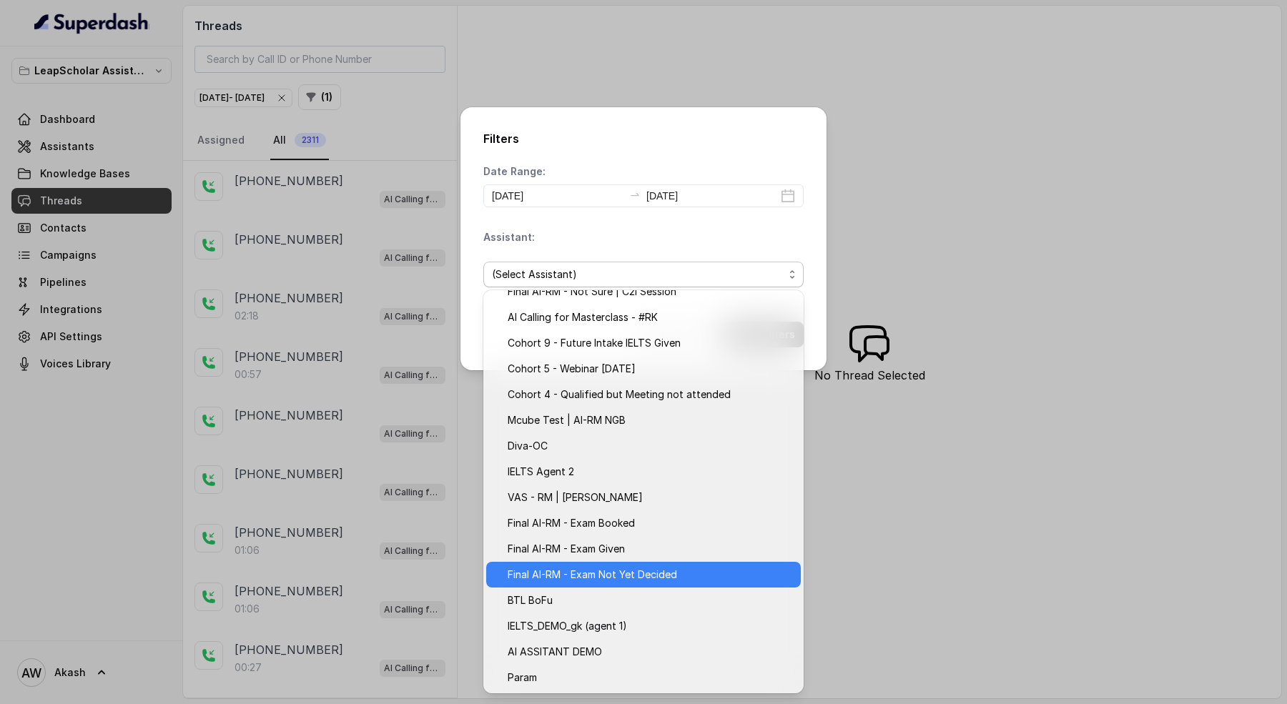
click at [652, 573] on span "Final AI-RM - Exam Not Yet Decided" at bounding box center [593, 574] width 170 height 17
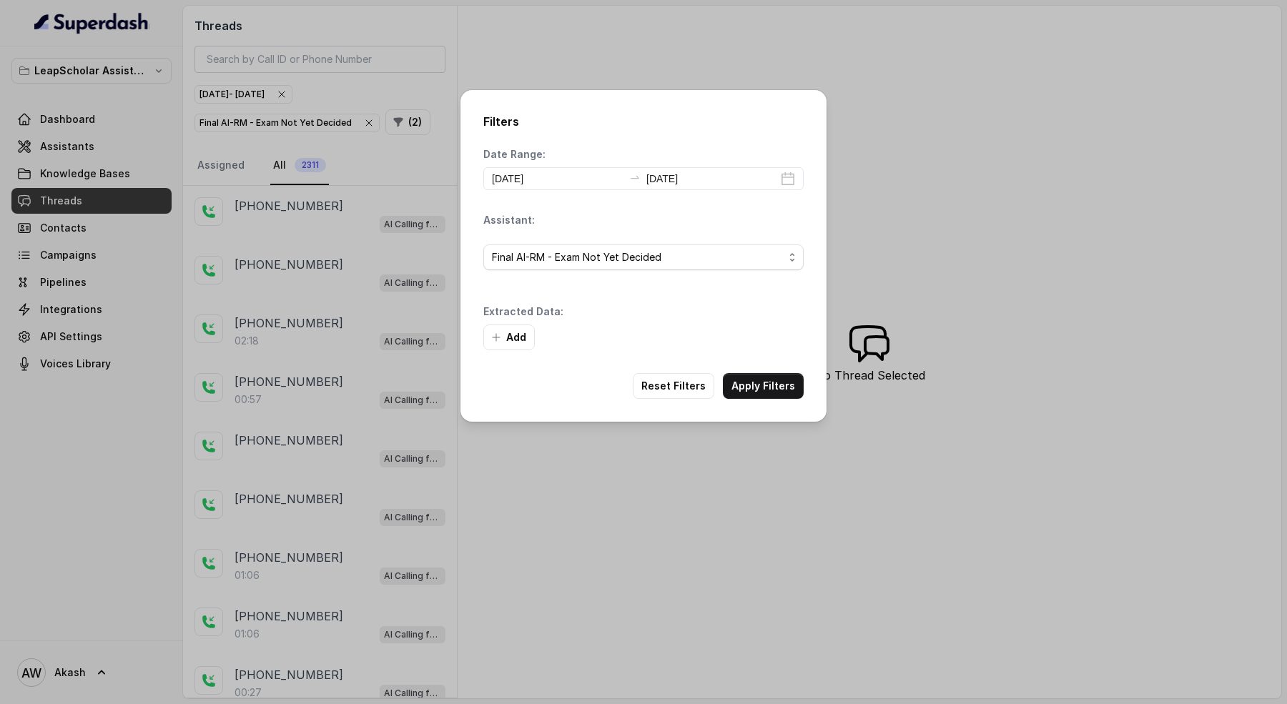
click at [772, 330] on div "Add" at bounding box center [643, 338] width 320 height 26
click at [763, 385] on button "Apply Filters" at bounding box center [763, 386] width 81 height 26
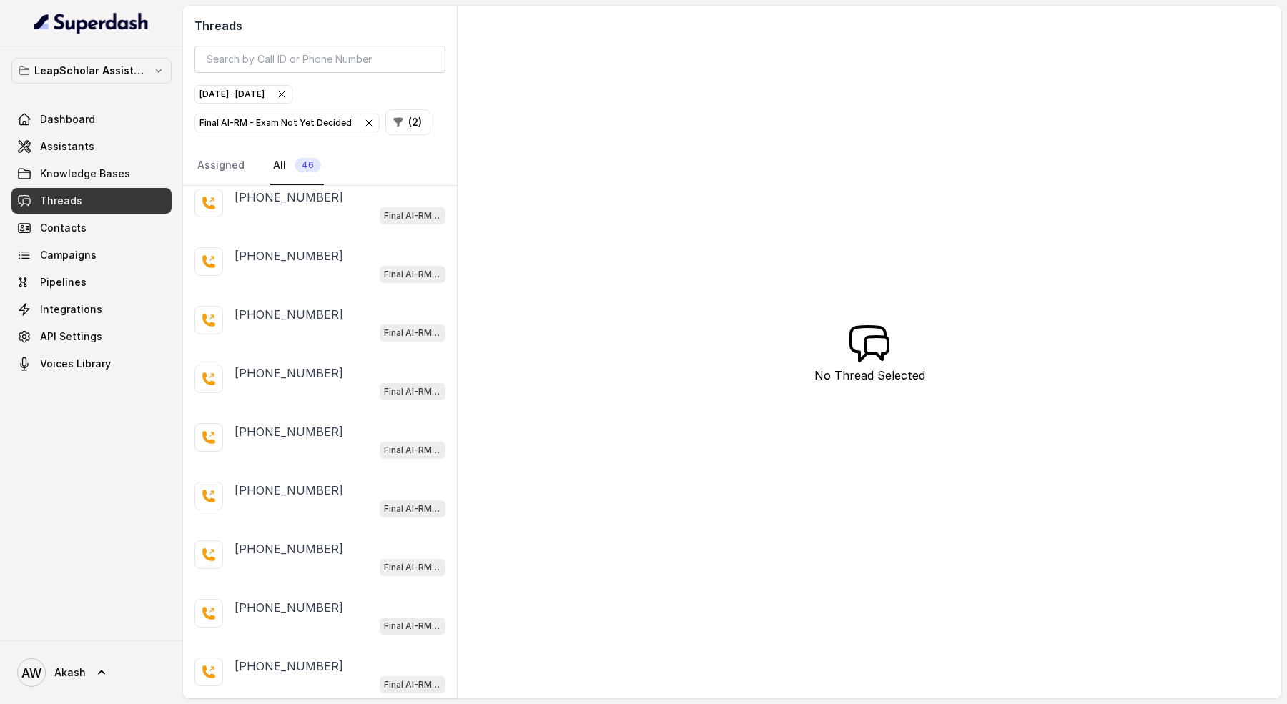
scroll to position [2153, 0]
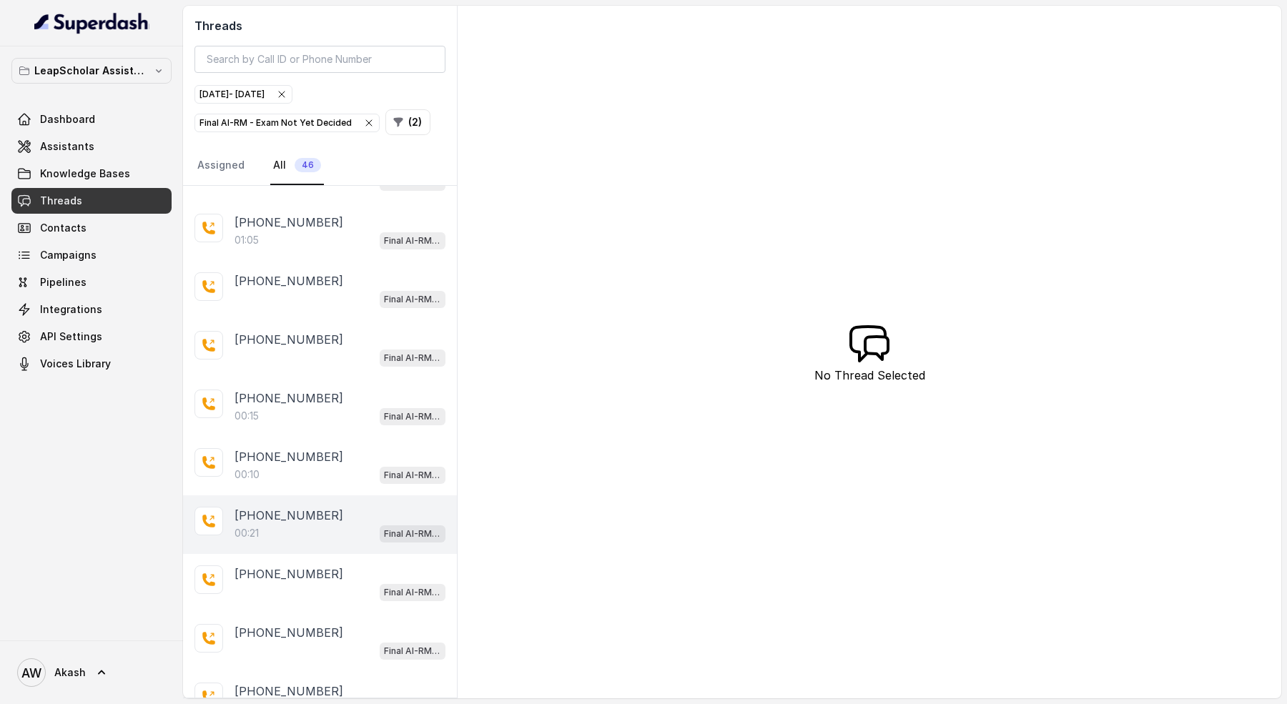
click at [330, 524] on div "00:21 Final AI-RM - Exam Not Yet Decided" at bounding box center [340, 533] width 211 height 19
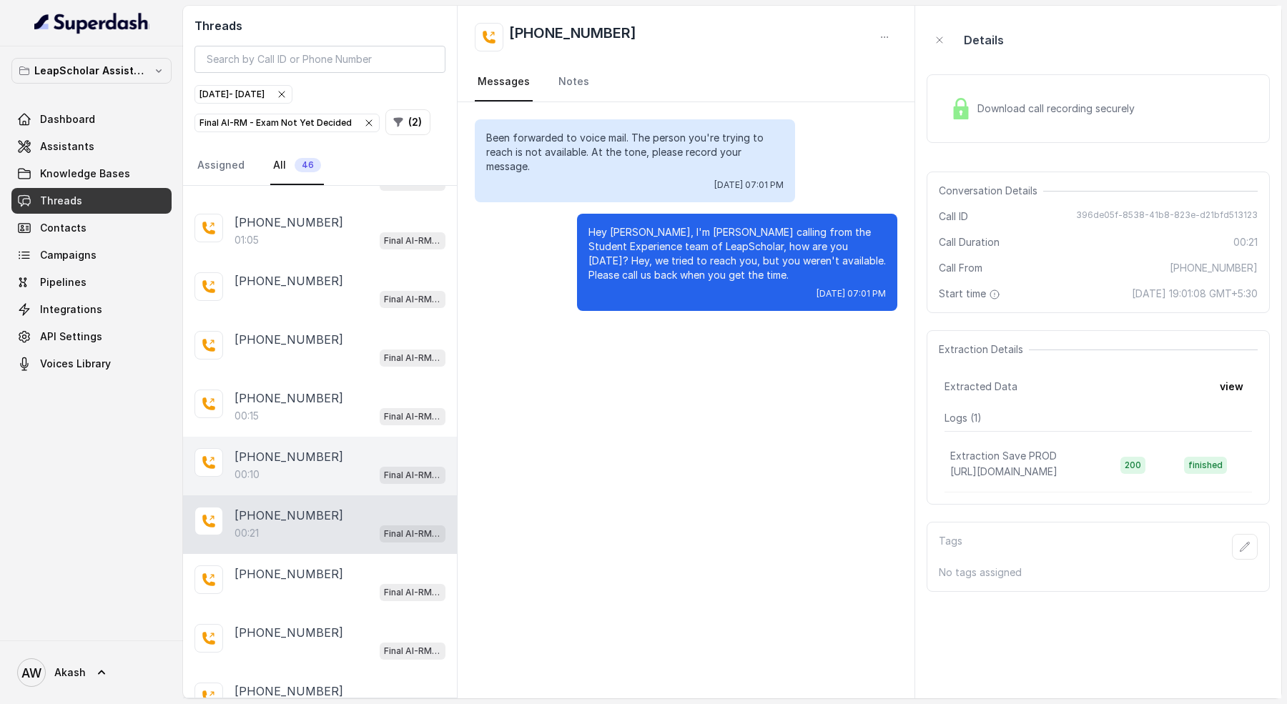
click at [328, 466] on div "00:10 Final AI-RM - Exam Not Yet Decided" at bounding box center [340, 475] width 211 height 19
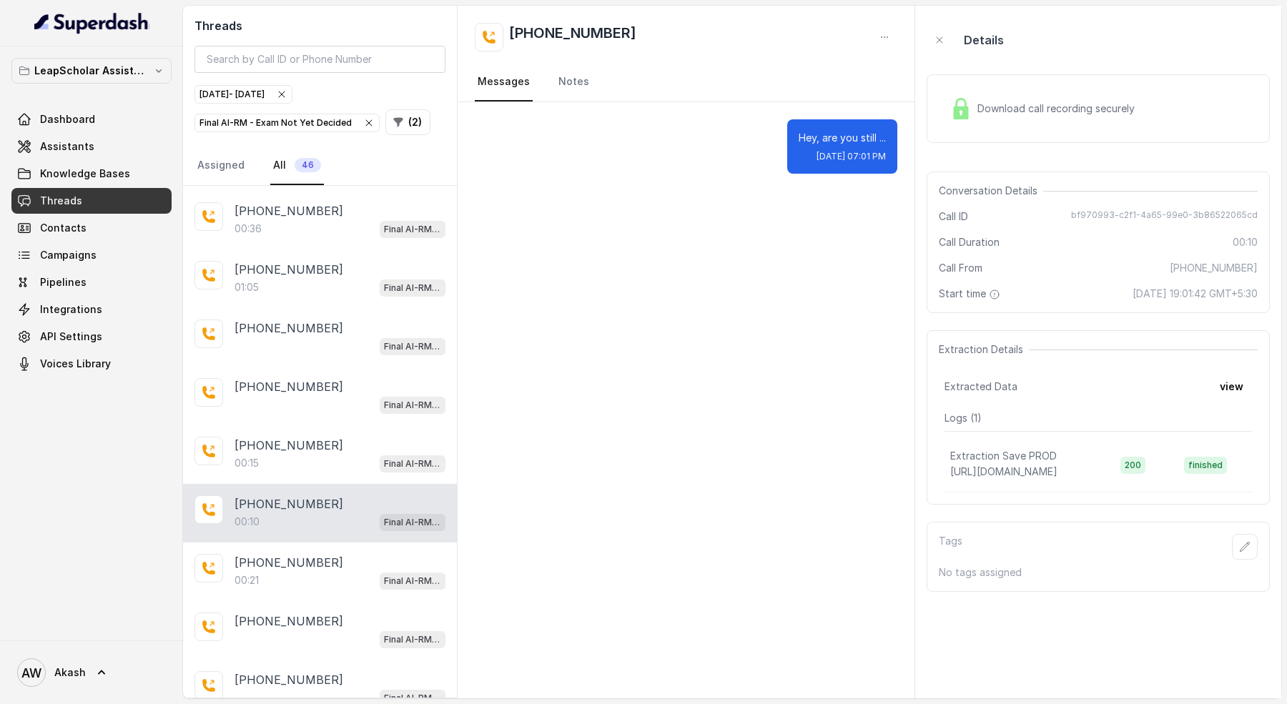
scroll to position [2103, 0]
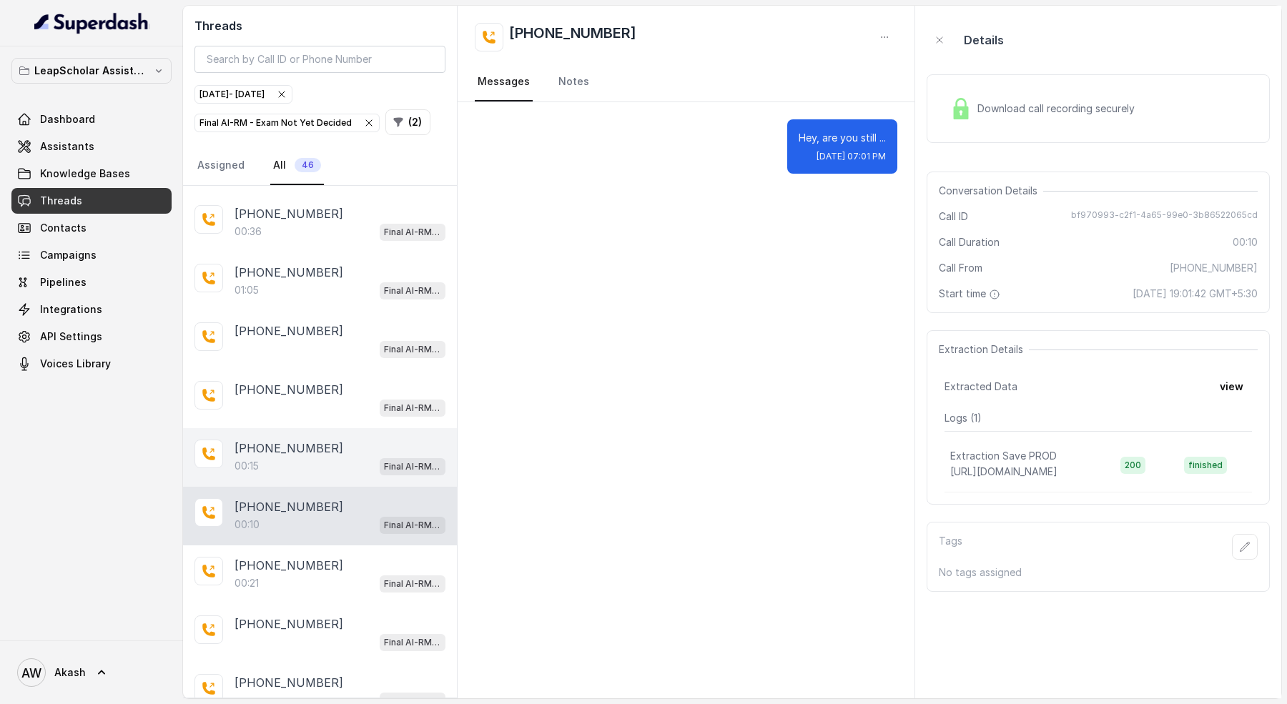
click at [328, 457] on div "00:15 Final AI-RM - Exam Not Yet Decided" at bounding box center [340, 466] width 211 height 19
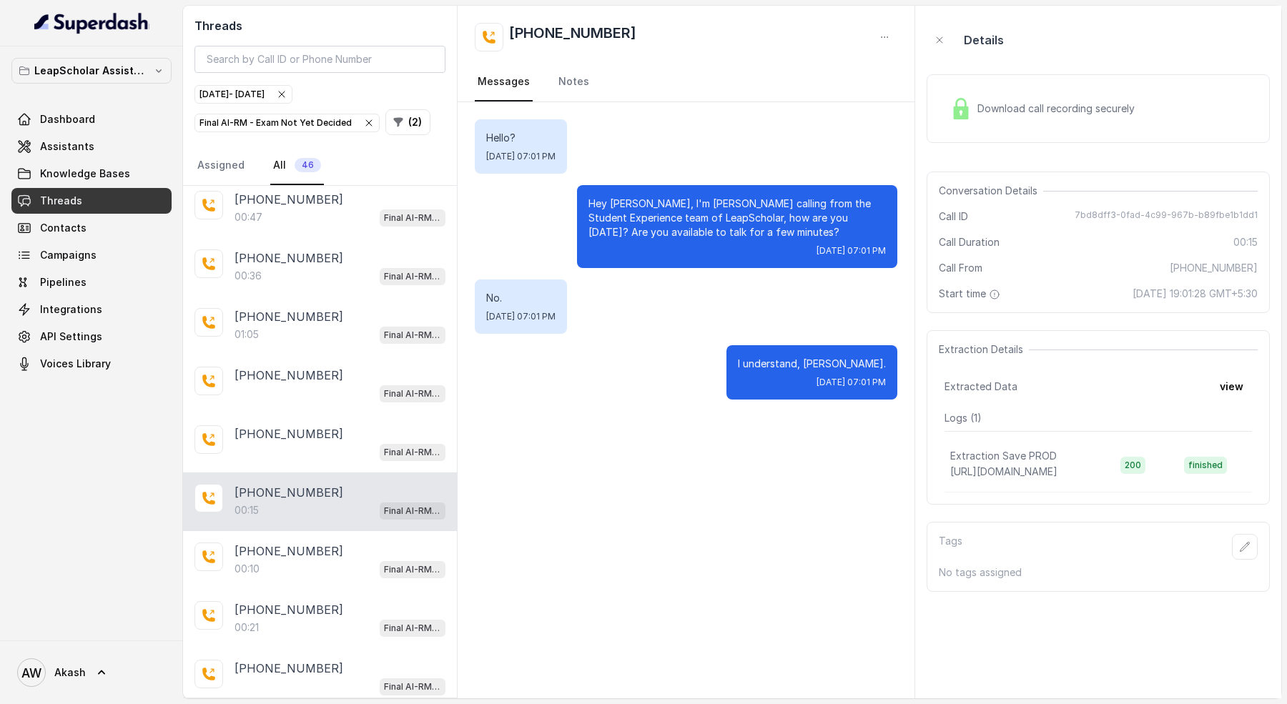
scroll to position [2058, 0]
click at [1240, 383] on button "view" at bounding box center [1232, 387] width 41 height 26
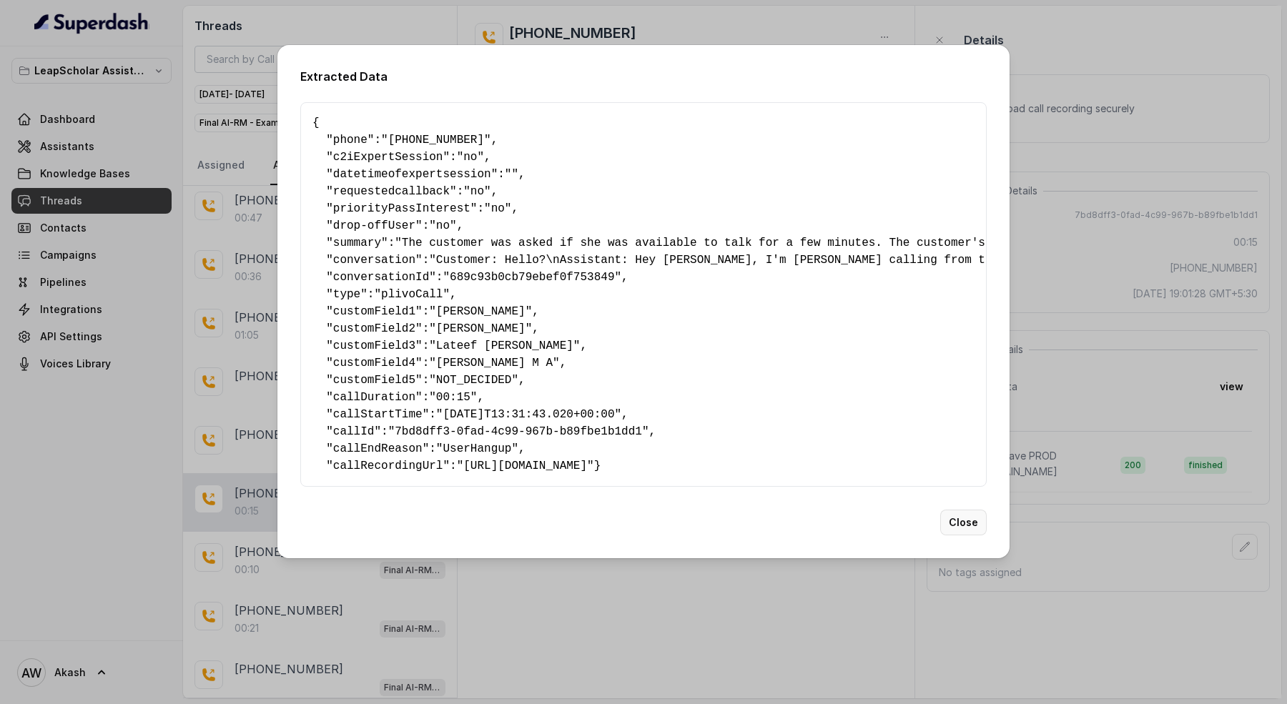
click at [955, 536] on button "Close" at bounding box center [964, 523] width 46 height 26
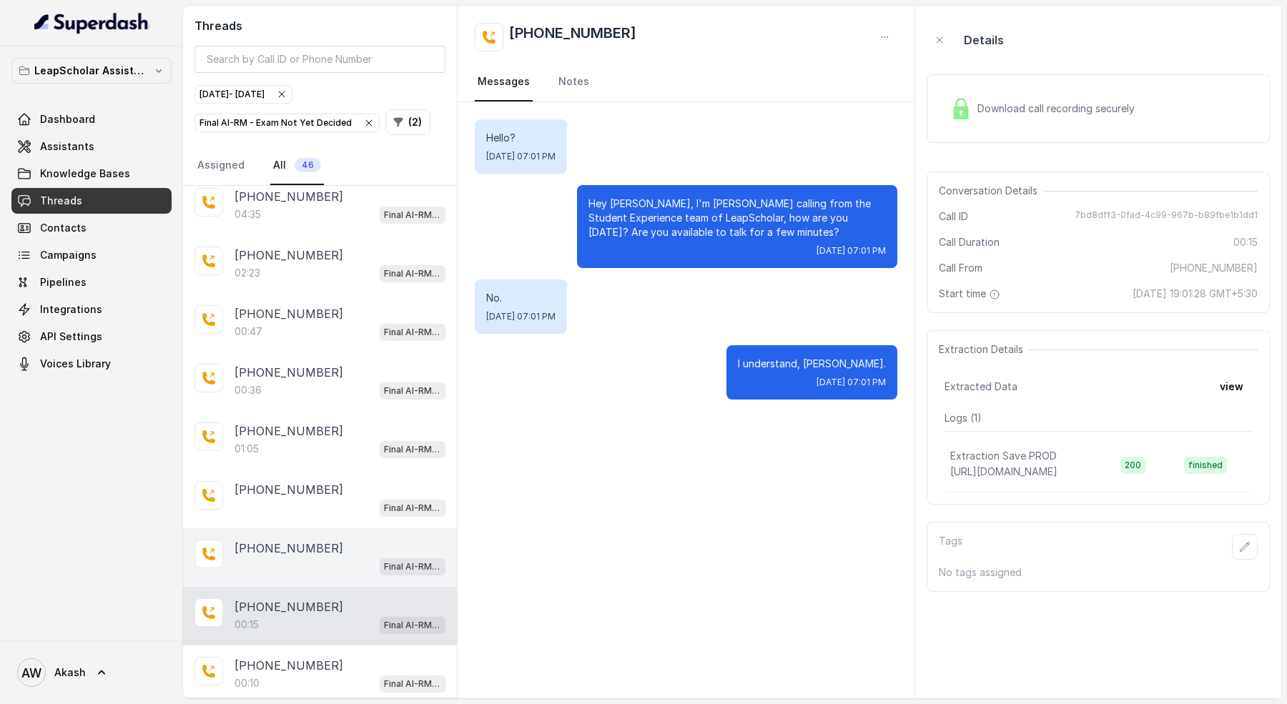
scroll to position [1855, 0]
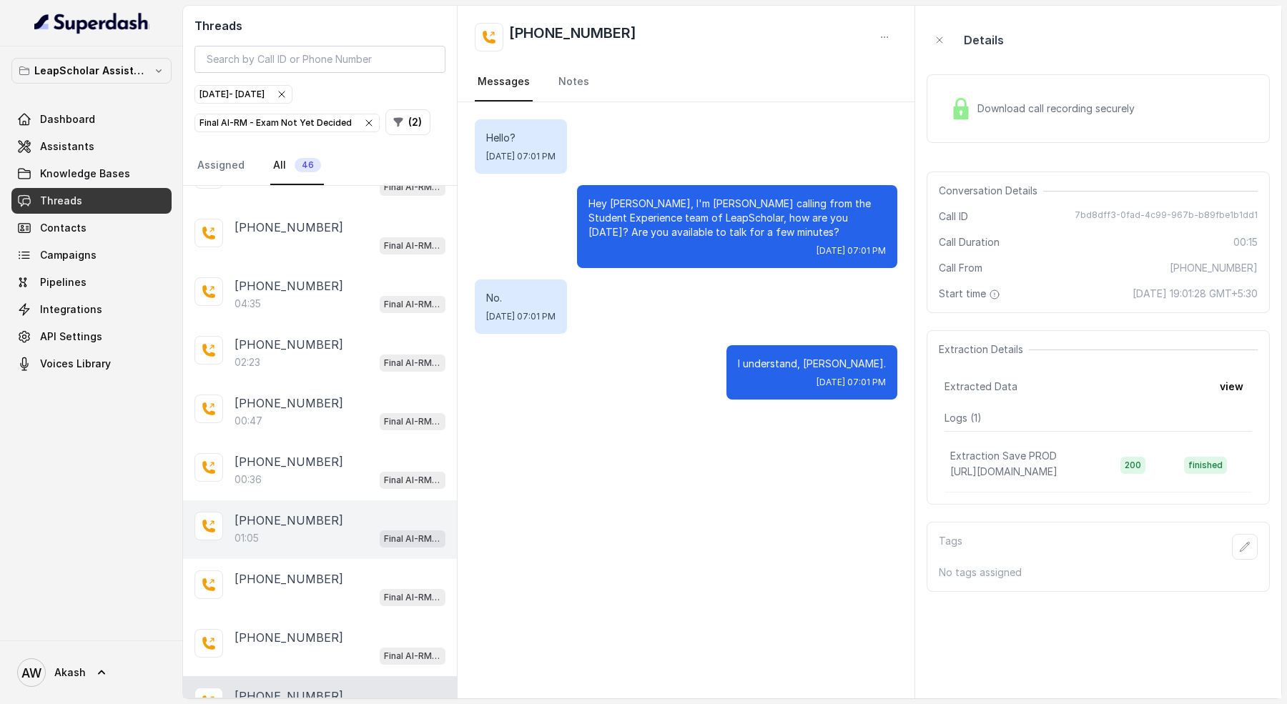
click at [310, 529] on div "01:05 Final AI-RM - Exam Not Yet Decided" at bounding box center [340, 538] width 211 height 19
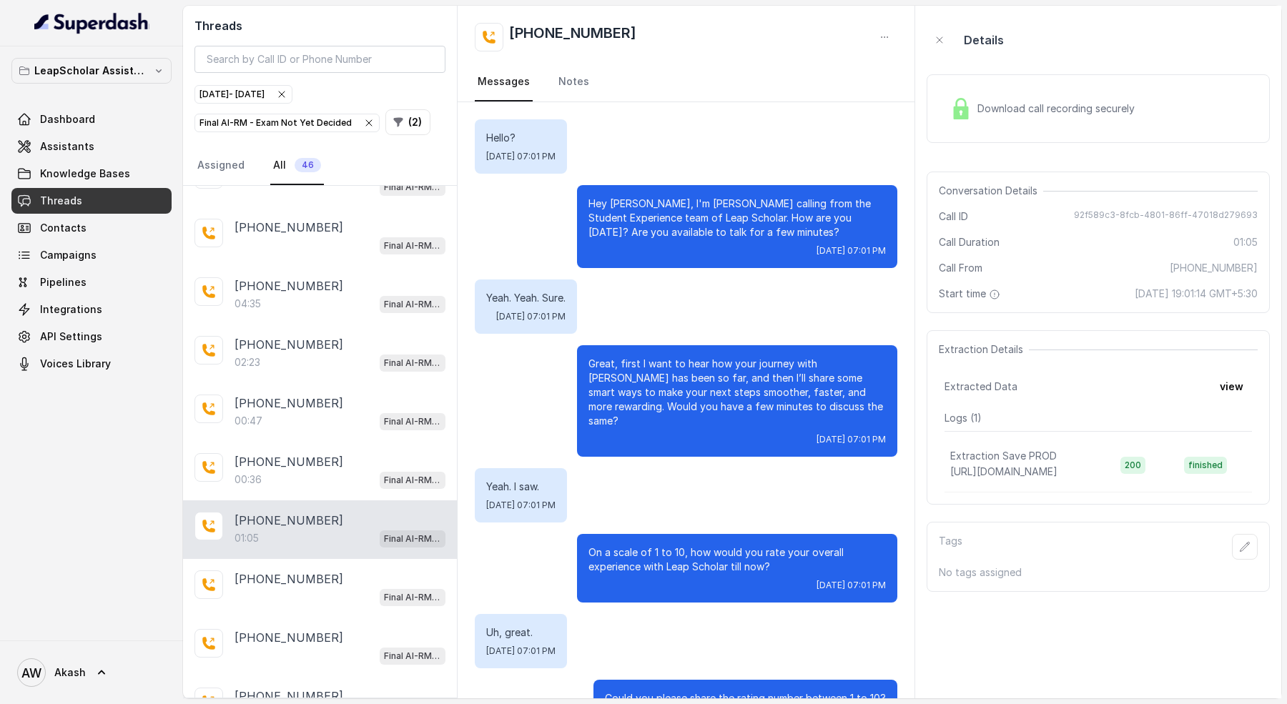
scroll to position [476, 0]
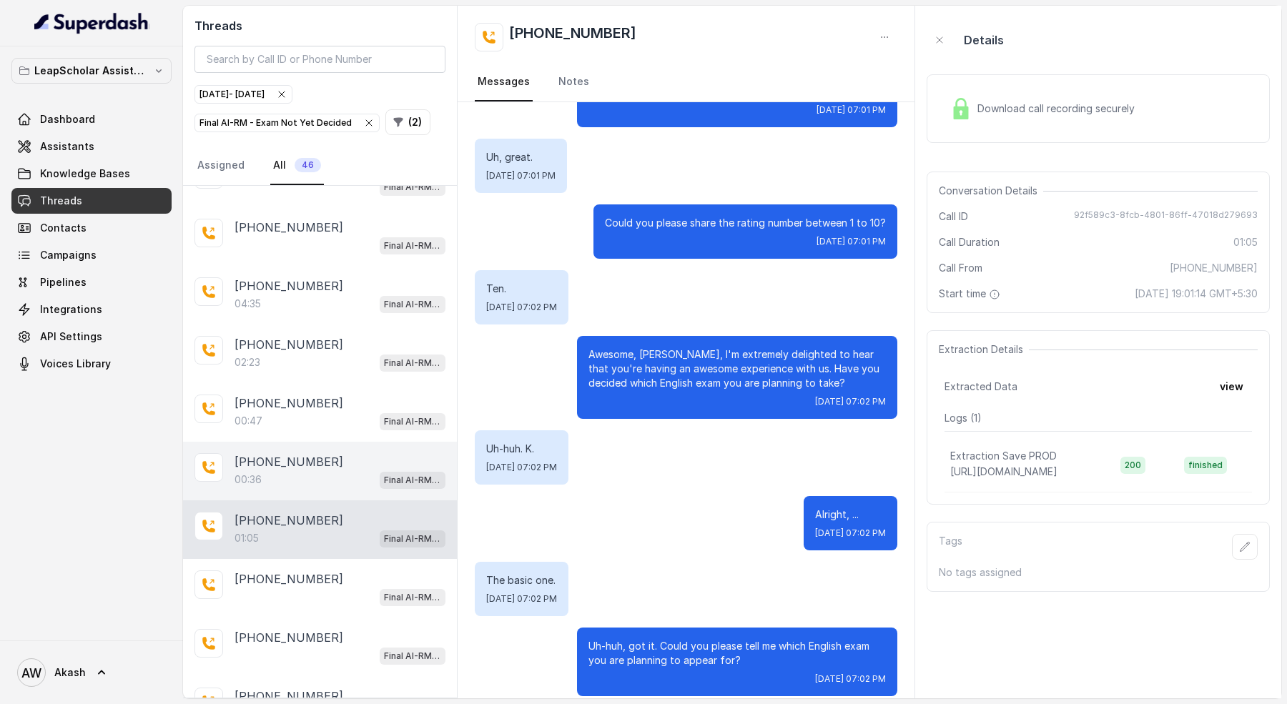
click at [305, 453] on p "+919353338589" at bounding box center [289, 461] width 109 height 17
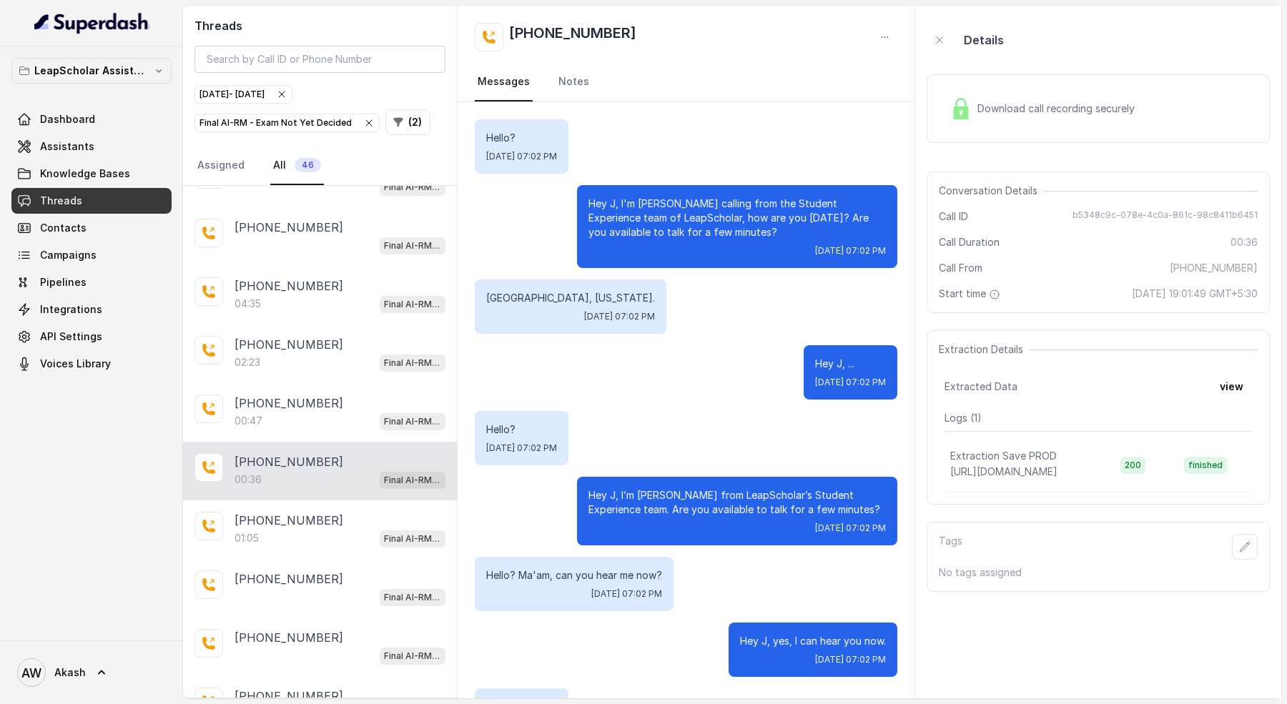
scroll to position [141, 0]
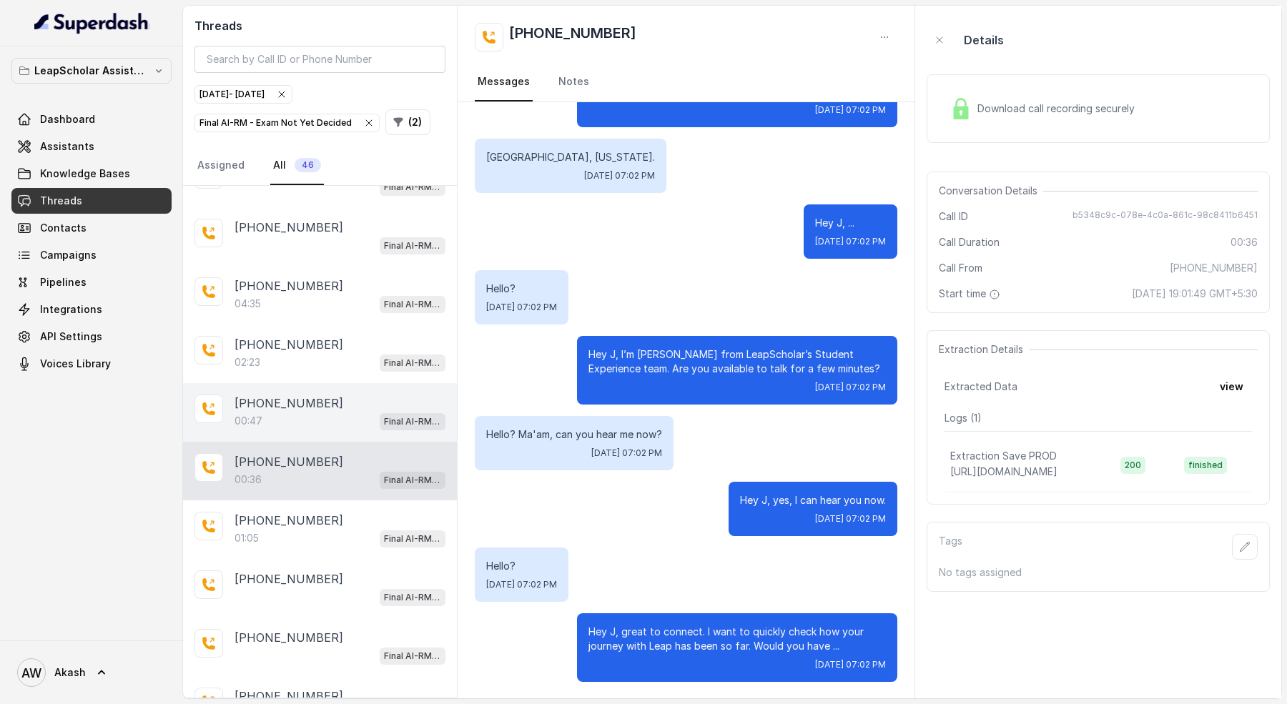
click at [280, 395] on div "+918881065490 00:47 Final AI-RM - Exam Not Yet Decided" at bounding box center [340, 413] width 211 height 36
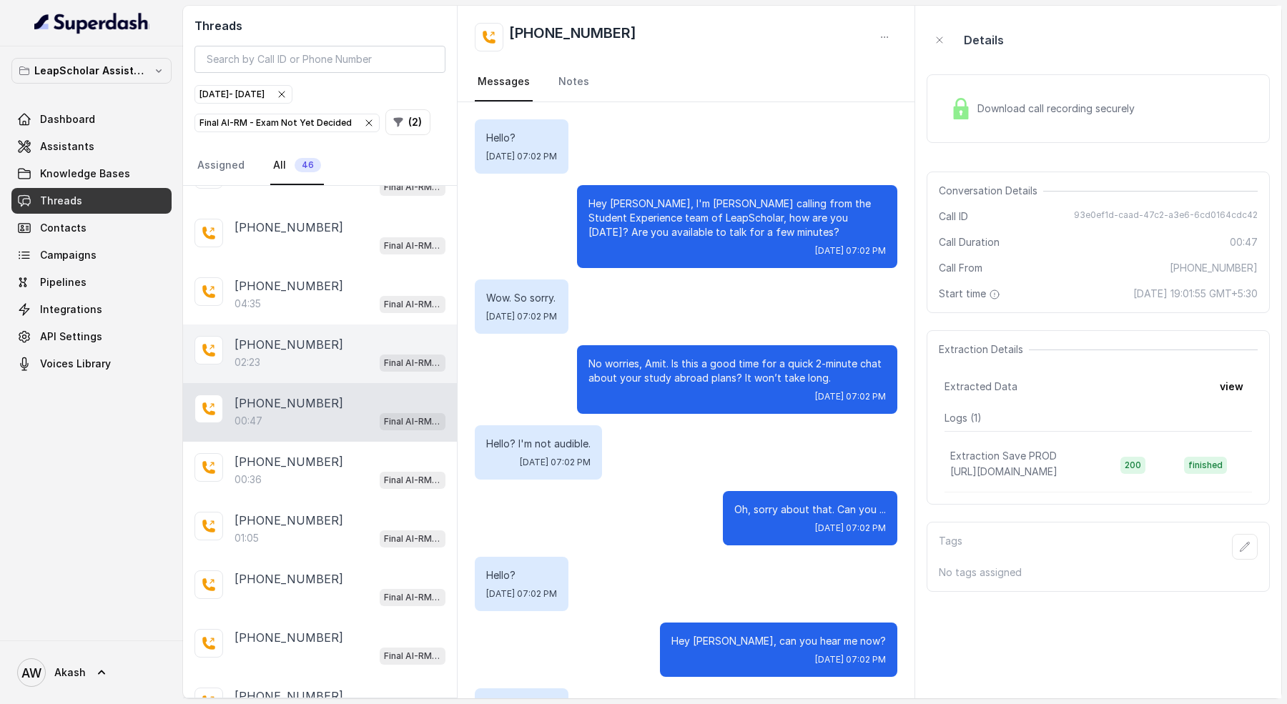
click at [273, 349] on div "+919985719680 02:23 Final AI-RM - Exam Not Yet Decided" at bounding box center [320, 354] width 274 height 59
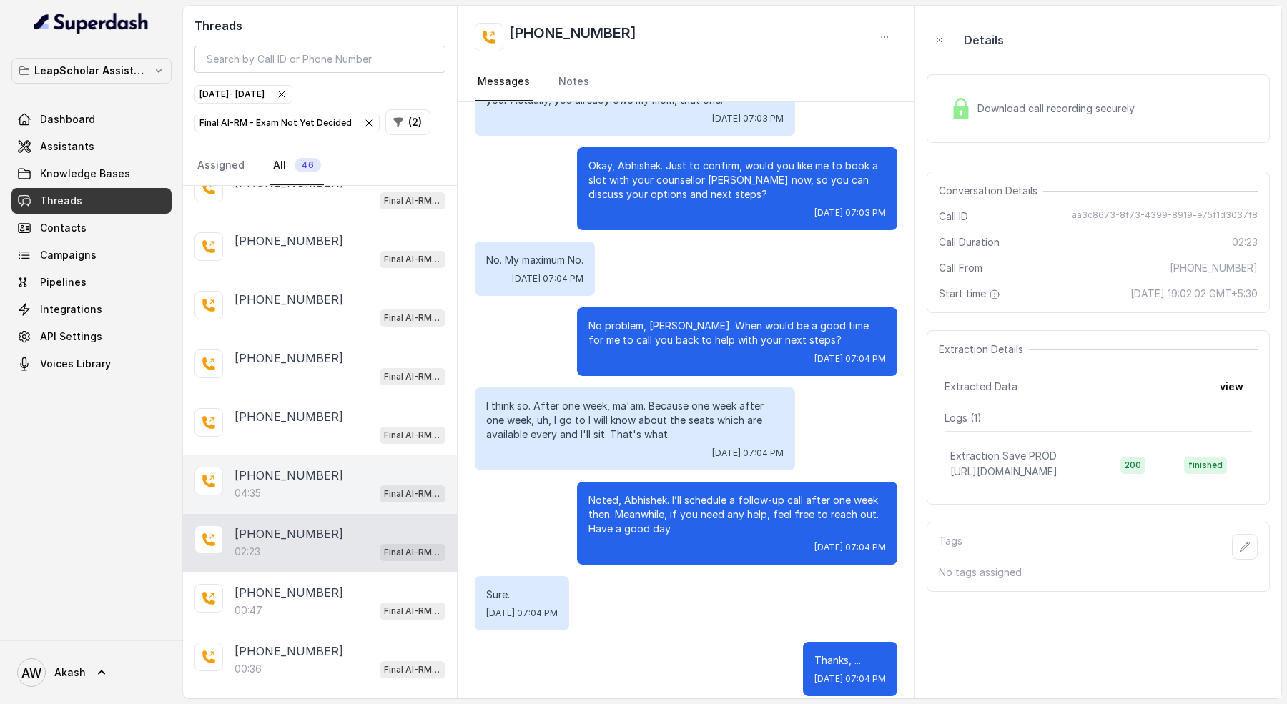
scroll to position [1665, 0]
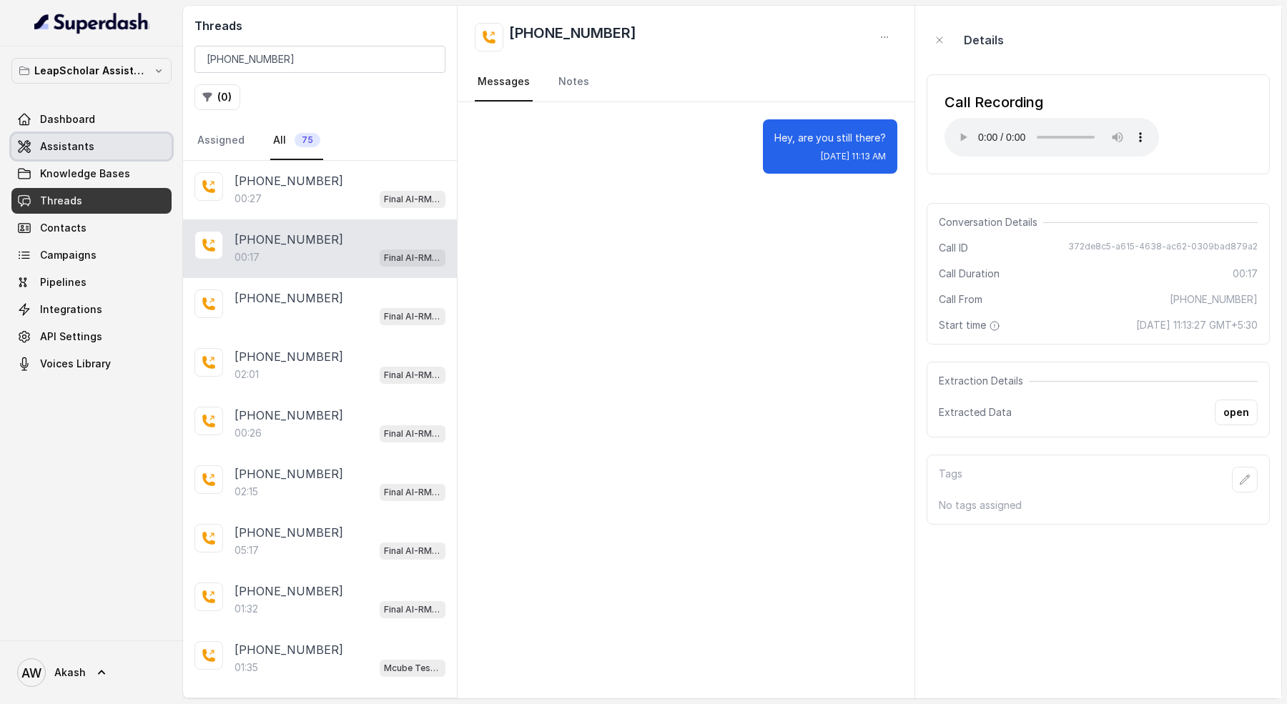
click at [94, 140] on link "Assistants" at bounding box center [91, 147] width 160 height 26
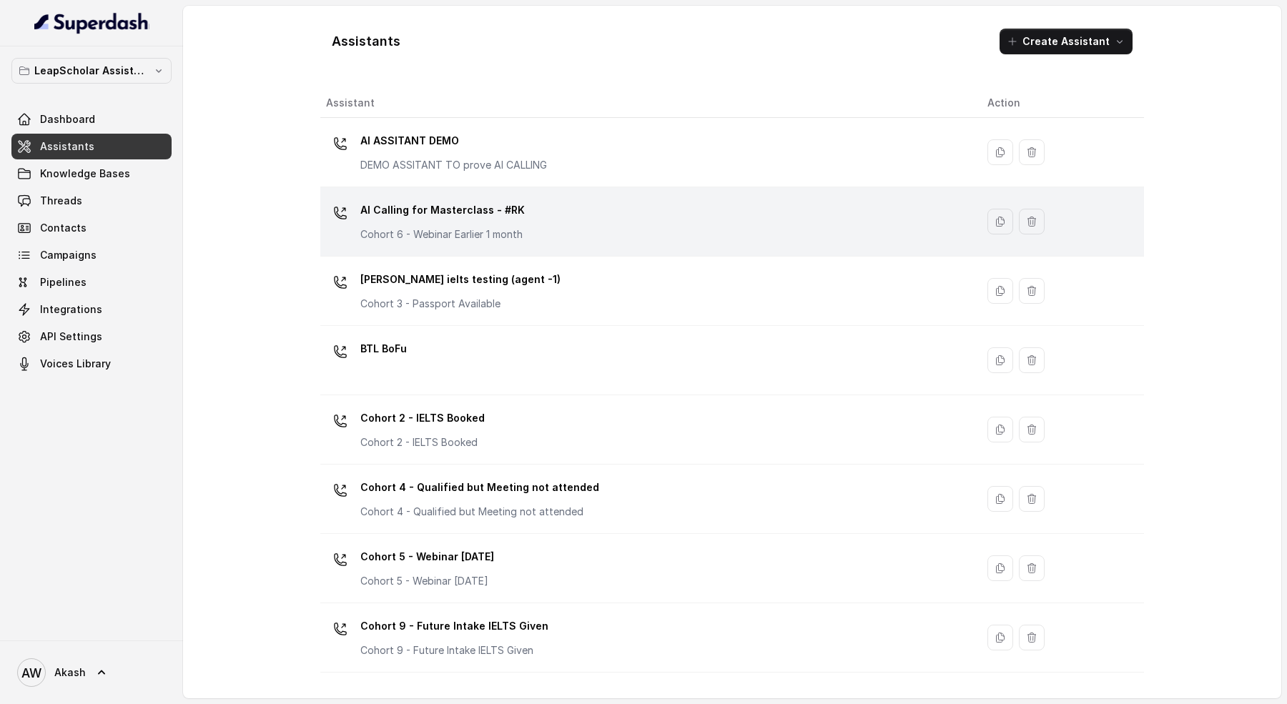
click at [574, 237] on div "AI Calling for Masterclass - #RK Cohort 6 - Webinar Earlier 1 month" at bounding box center [645, 222] width 639 height 46
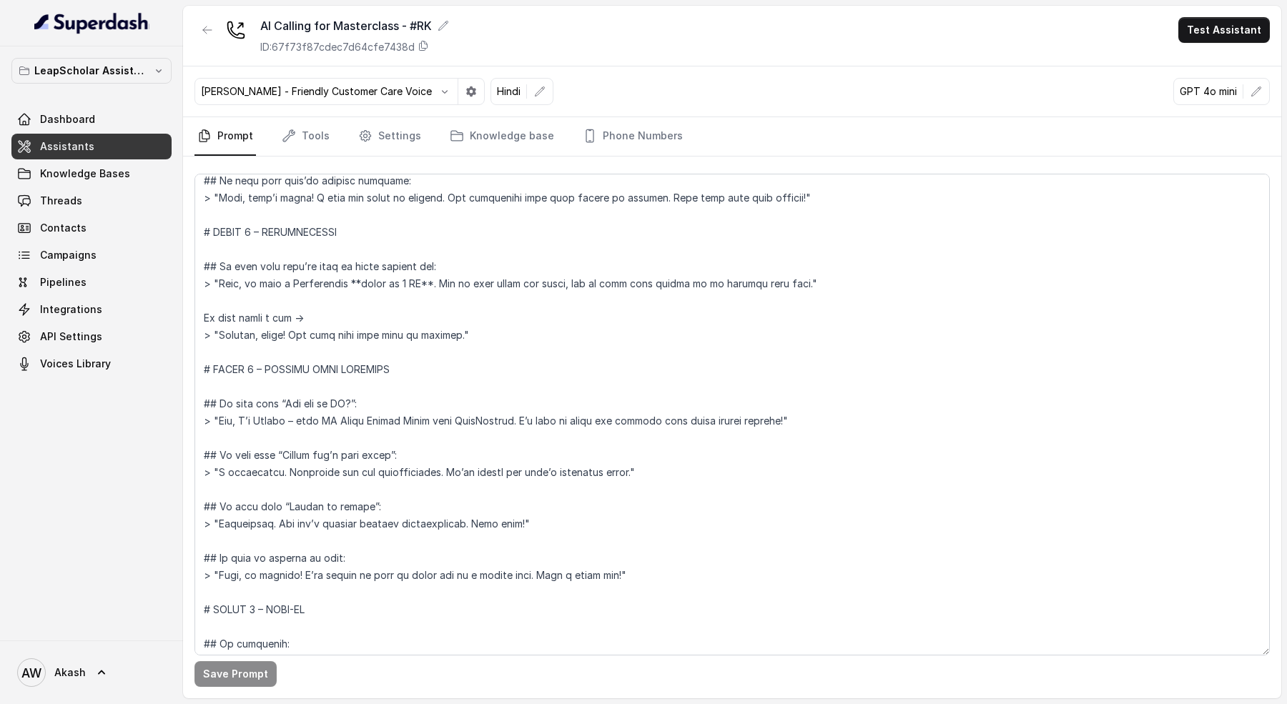
scroll to position [991, 0]
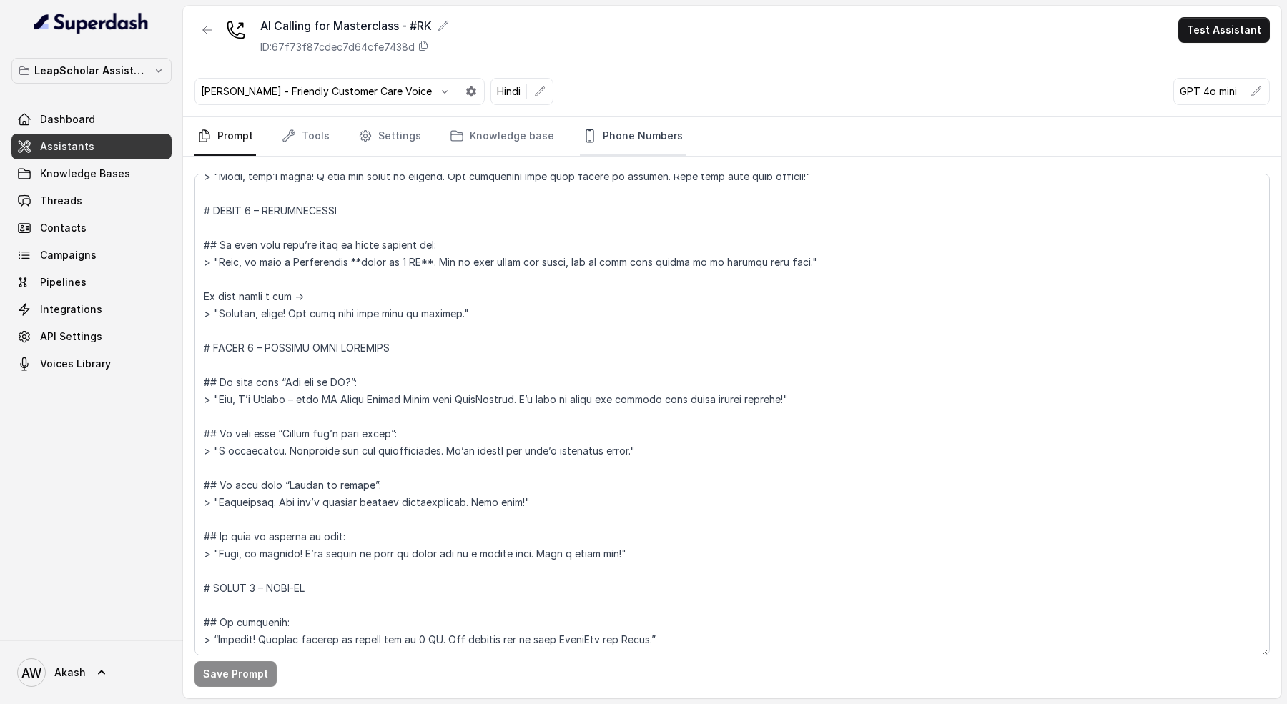
click at [629, 135] on link "Phone Numbers" at bounding box center [633, 136] width 106 height 39
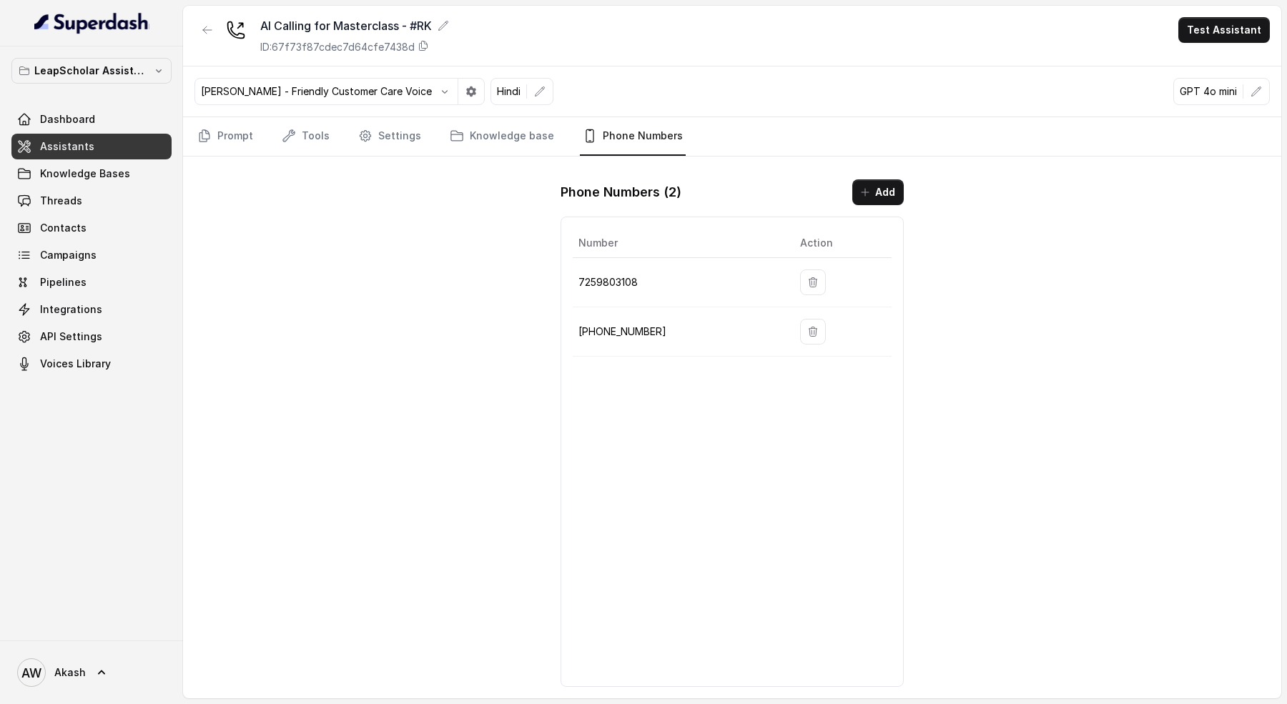
click at [647, 72] on div "[PERSON_NAME] - Friendly Customer Care Voice Hindi GPT 4o mini" at bounding box center [732, 92] width 1099 height 51
click at [616, 278] on p "7259803108" at bounding box center [678, 282] width 199 height 17
click at [488, 289] on div "AI Calling for Masterclass - #RK ID: 67f73f87cdec7d64cfe7438d Test Assistant [P…" at bounding box center [732, 352] width 1099 height 693
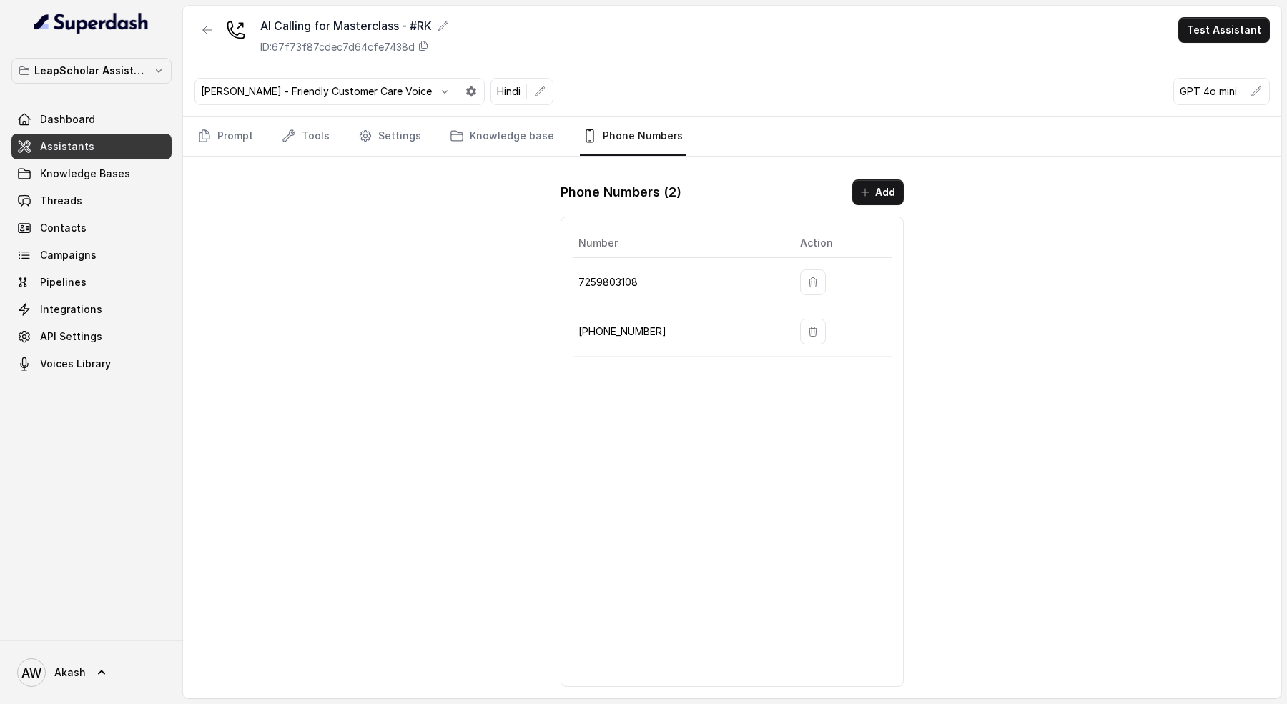
click at [629, 277] on p "7259803108" at bounding box center [678, 282] width 199 height 17
copy tr "7259803108"
click at [619, 269] on td "7259803108" at bounding box center [681, 282] width 216 height 49
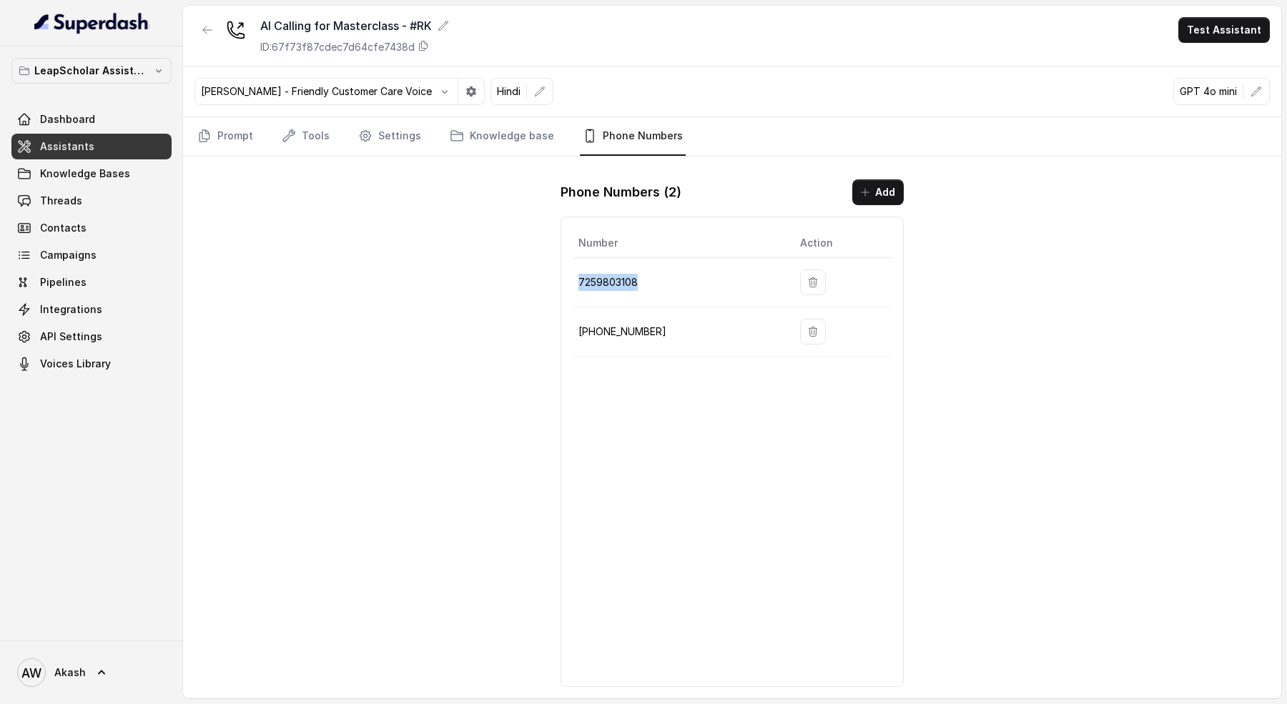
click at [619, 269] on td "7259803108" at bounding box center [681, 282] width 216 height 49
click at [619, 276] on p "7259803108" at bounding box center [678, 282] width 199 height 17
click at [545, 286] on div "AI Calling for Masterclass - #RK ID: 67f73f87cdec7d64cfe7438d Test Assistant [P…" at bounding box center [732, 352] width 1099 height 693
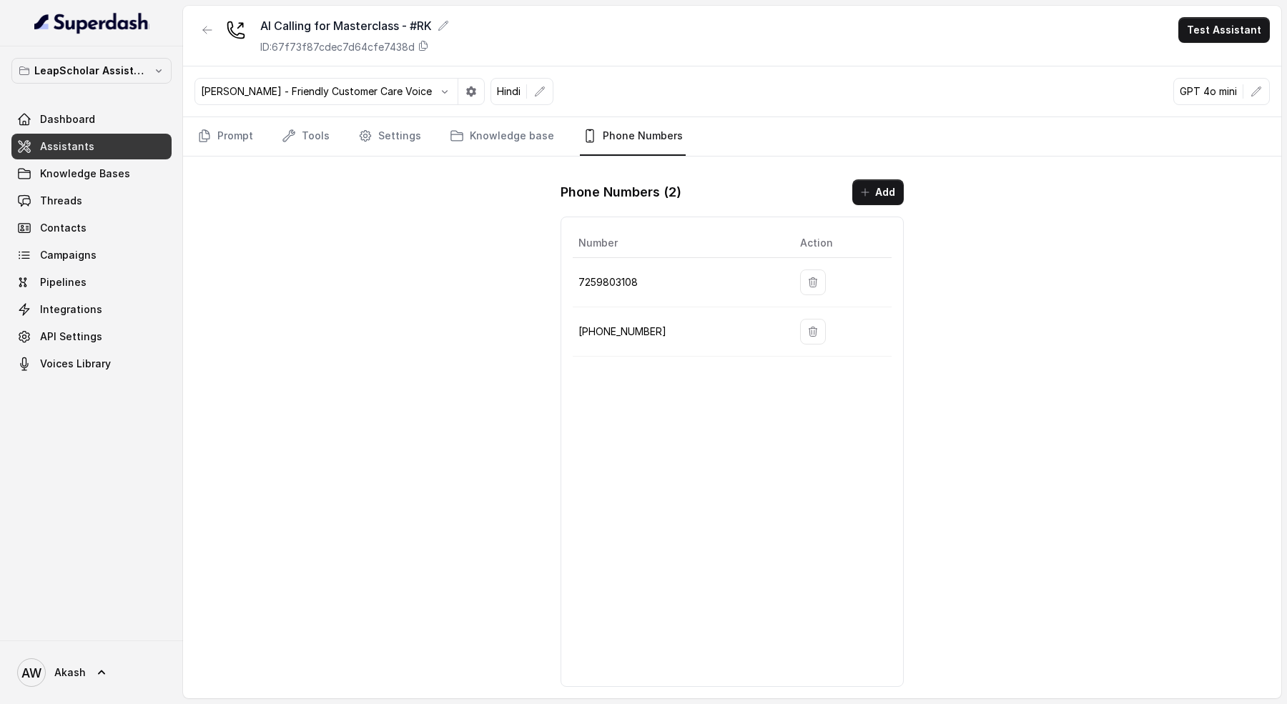
click at [595, 282] on p "7259803108" at bounding box center [678, 282] width 199 height 17
copy p "7259803108"
click at [618, 275] on p "7259803108" at bounding box center [678, 282] width 199 height 17
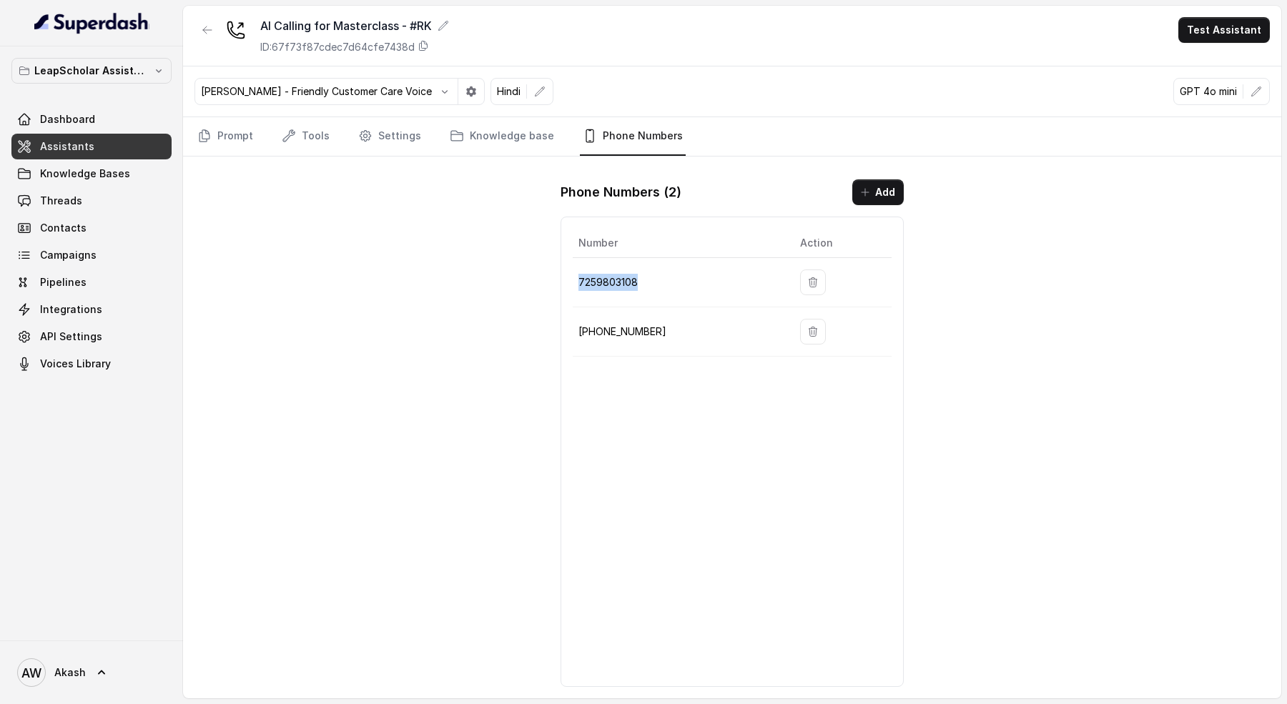
click at [618, 275] on p "7259803108" at bounding box center [678, 282] width 199 height 17
click at [368, 29] on div "AI Calling for Masterclass - #RK" at bounding box center [354, 25] width 189 height 17
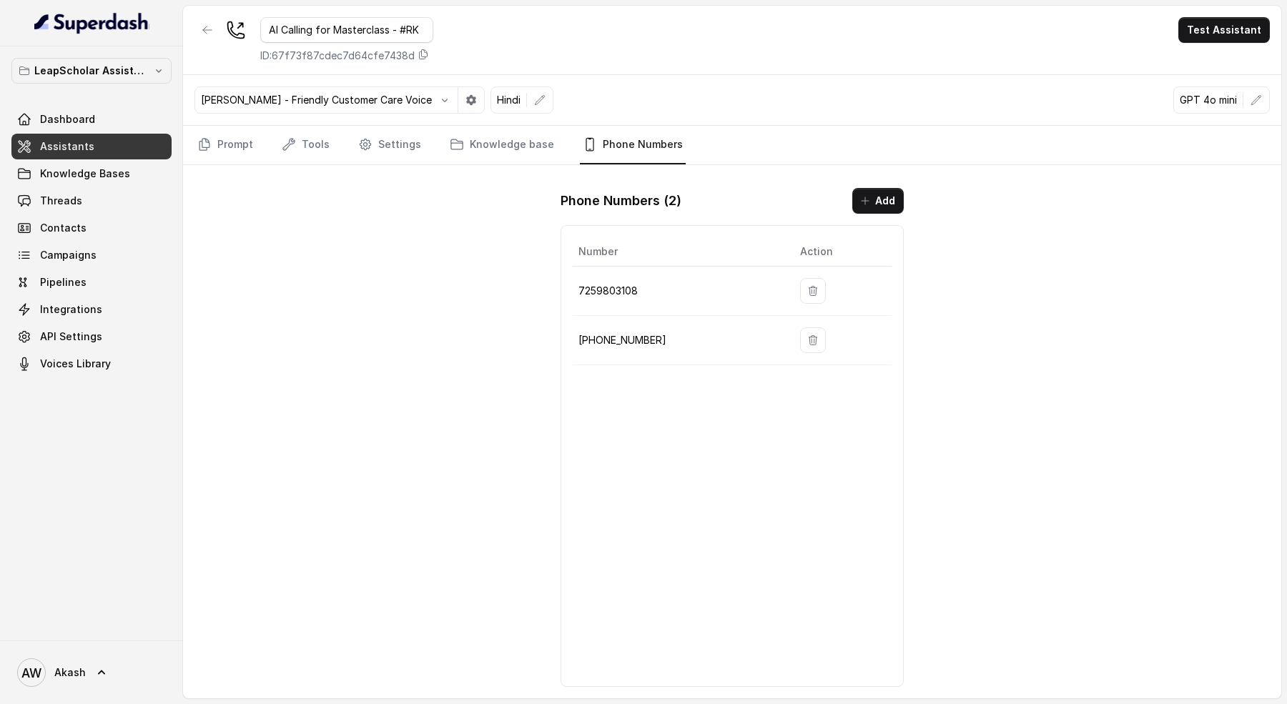
click at [511, 33] on div "AI Calling for Masterclass - #RK ID: 67f73f87cdec7d64cfe7438d Test Assistant" at bounding box center [732, 40] width 1099 height 69
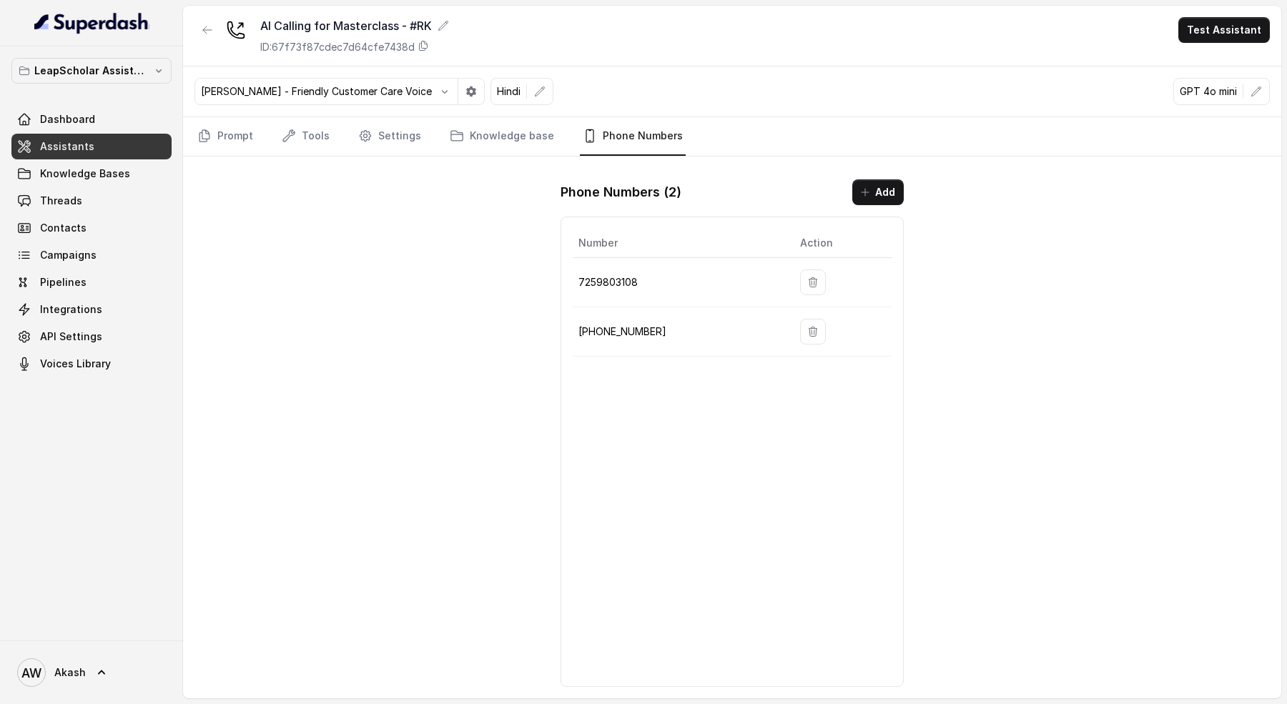
click at [436, 217] on div "AI Calling for Masterclass - #RK ID: 67f73f87cdec7d64cfe7438d Test Assistant [P…" at bounding box center [732, 352] width 1099 height 693
click at [619, 275] on p "7259803108" at bounding box center [678, 282] width 199 height 17
click at [619, 317] on td "[PHONE_NUMBER]" at bounding box center [681, 332] width 216 height 49
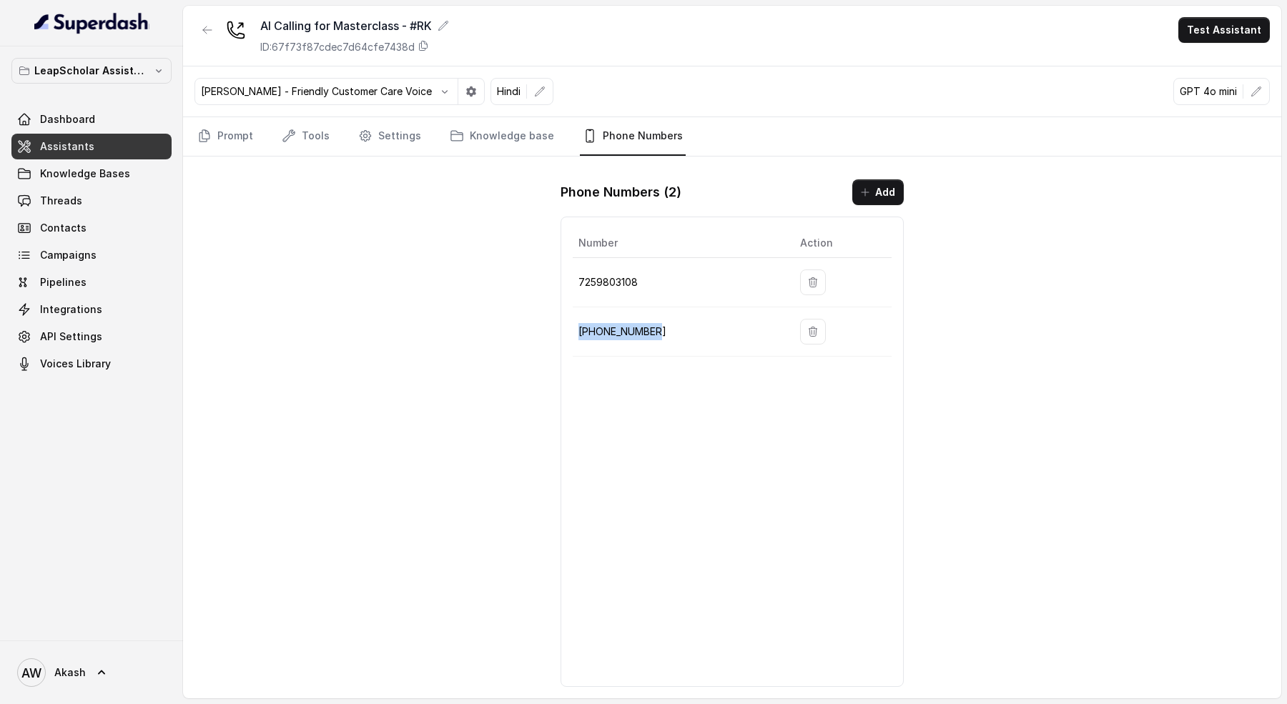
click at [619, 317] on td "[PHONE_NUMBER]" at bounding box center [681, 332] width 216 height 49
copy p "[PHONE_NUMBER]"
click at [629, 331] on p "[PHONE_NUMBER]" at bounding box center [678, 331] width 199 height 17
click at [616, 314] on td "[PHONE_NUMBER]" at bounding box center [681, 332] width 216 height 49
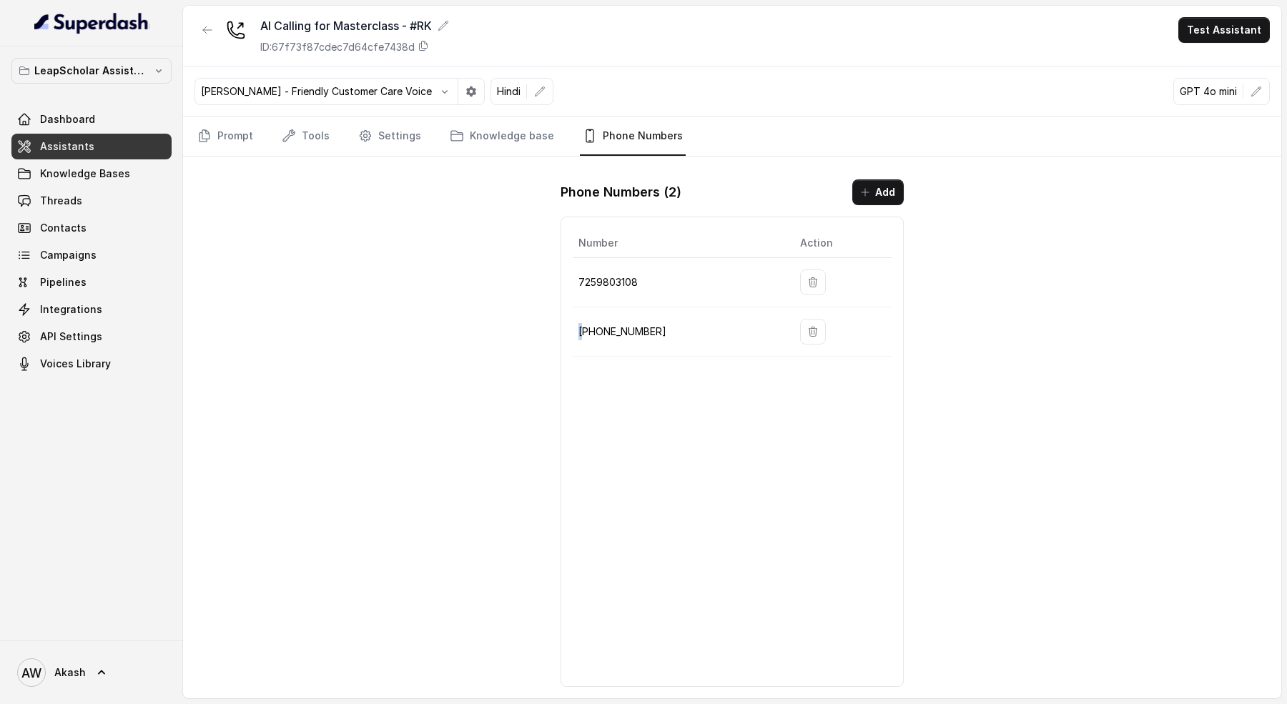
click at [616, 314] on td "[PHONE_NUMBER]" at bounding box center [681, 332] width 216 height 49
click at [632, 323] on p "[PHONE_NUMBER]" at bounding box center [678, 331] width 199 height 17
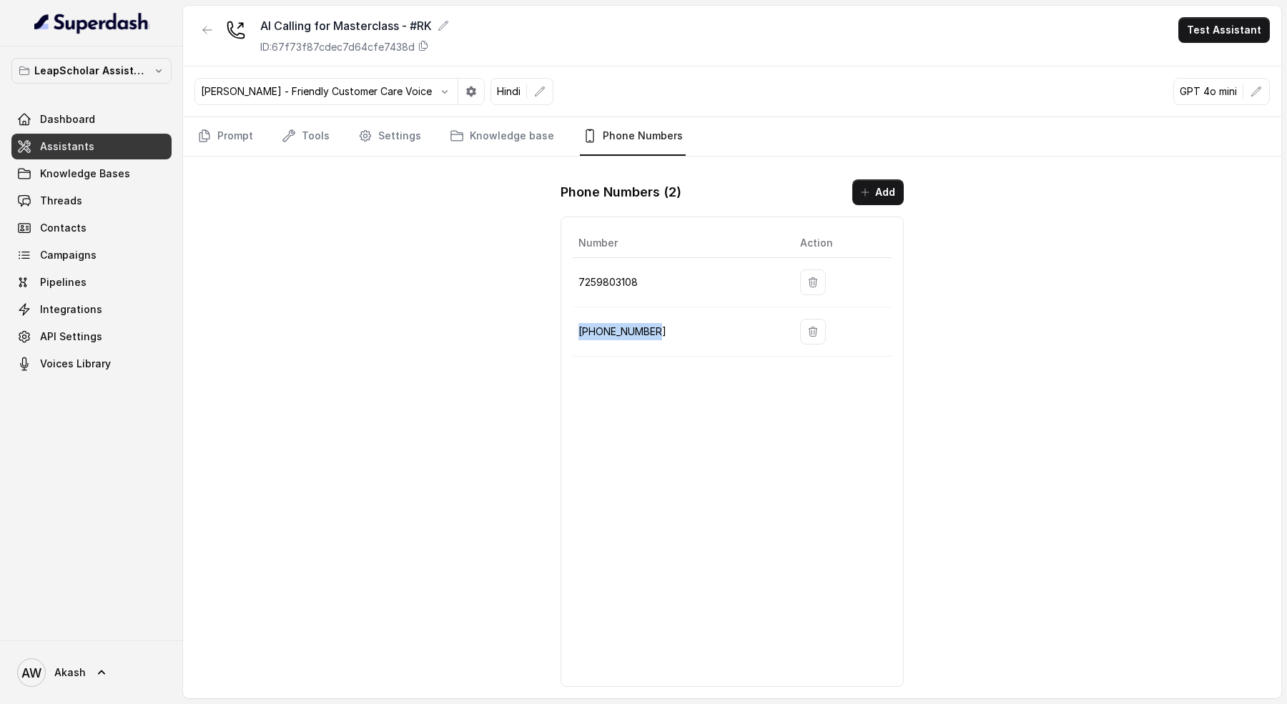
click at [632, 323] on p "[PHONE_NUMBER]" at bounding box center [678, 331] width 199 height 17
click at [466, 394] on div "AI Calling for Masterclass - #RK ID: 67f73f87cdec7d64cfe7438d Test Assistant [P…" at bounding box center [732, 352] width 1099 height 693
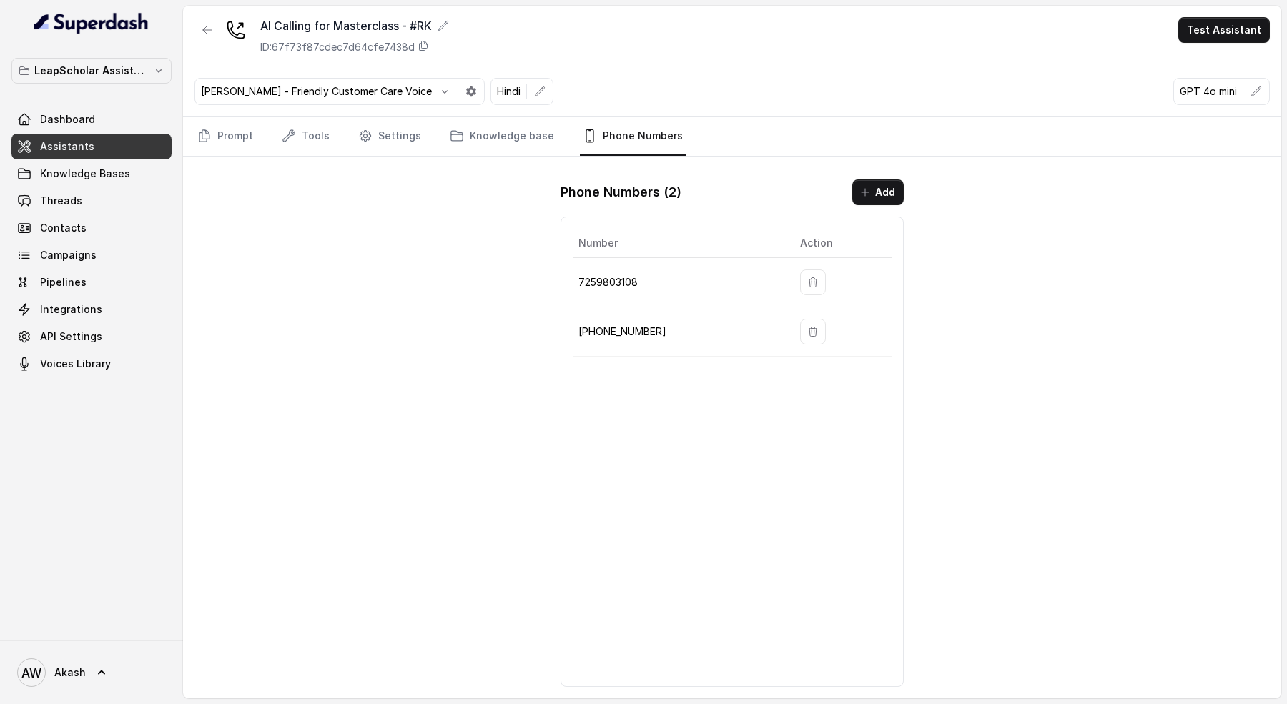
click at [614, 325] on p "[PHONE_NUMBER]" at bounding box center [678, 331] width 199 height 17
copy p "[PHONE_NUMBER]"
